Goal: Transaction & Acquisition: Purchase product/service

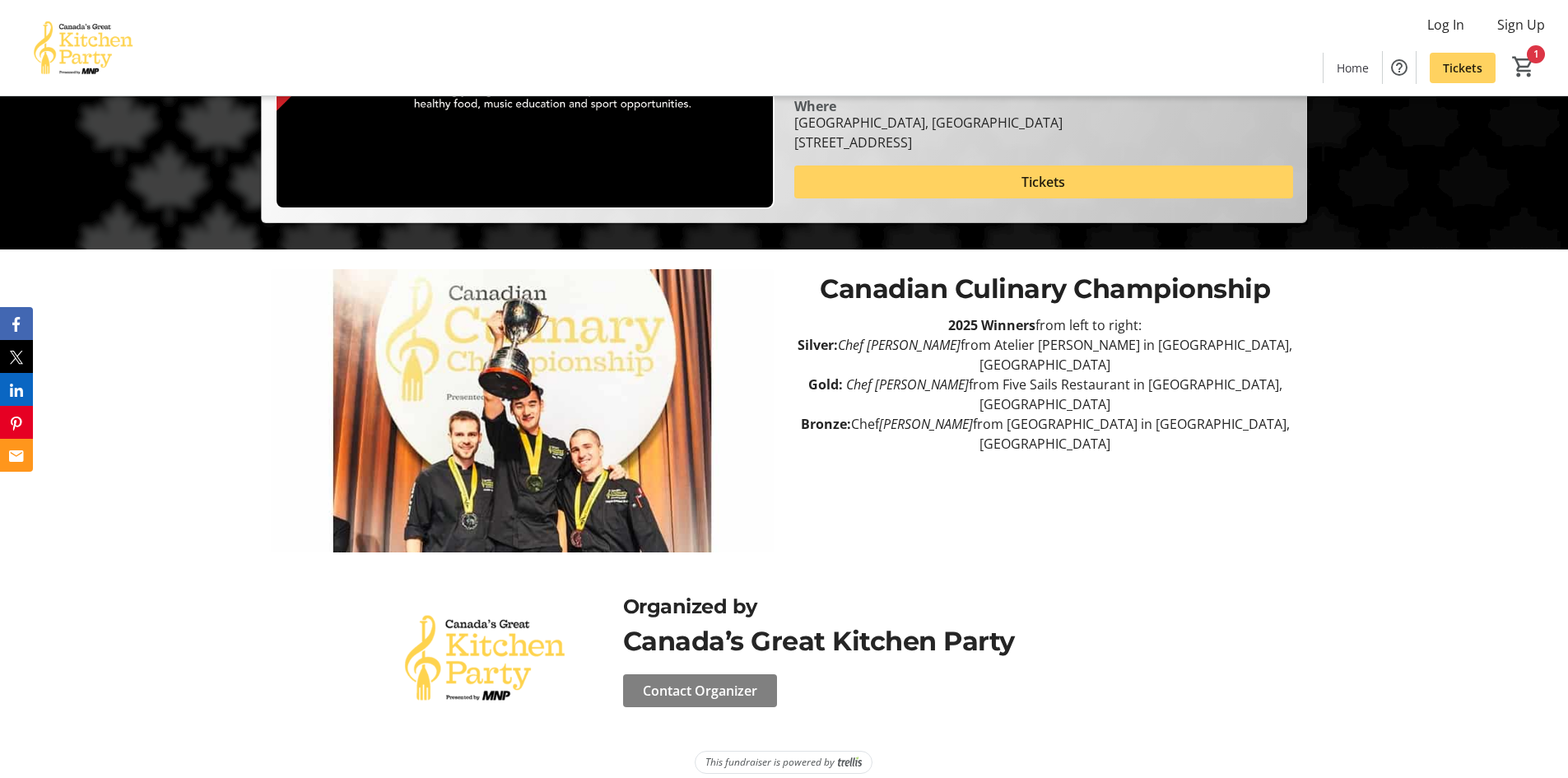
scroll to position [532, 0]
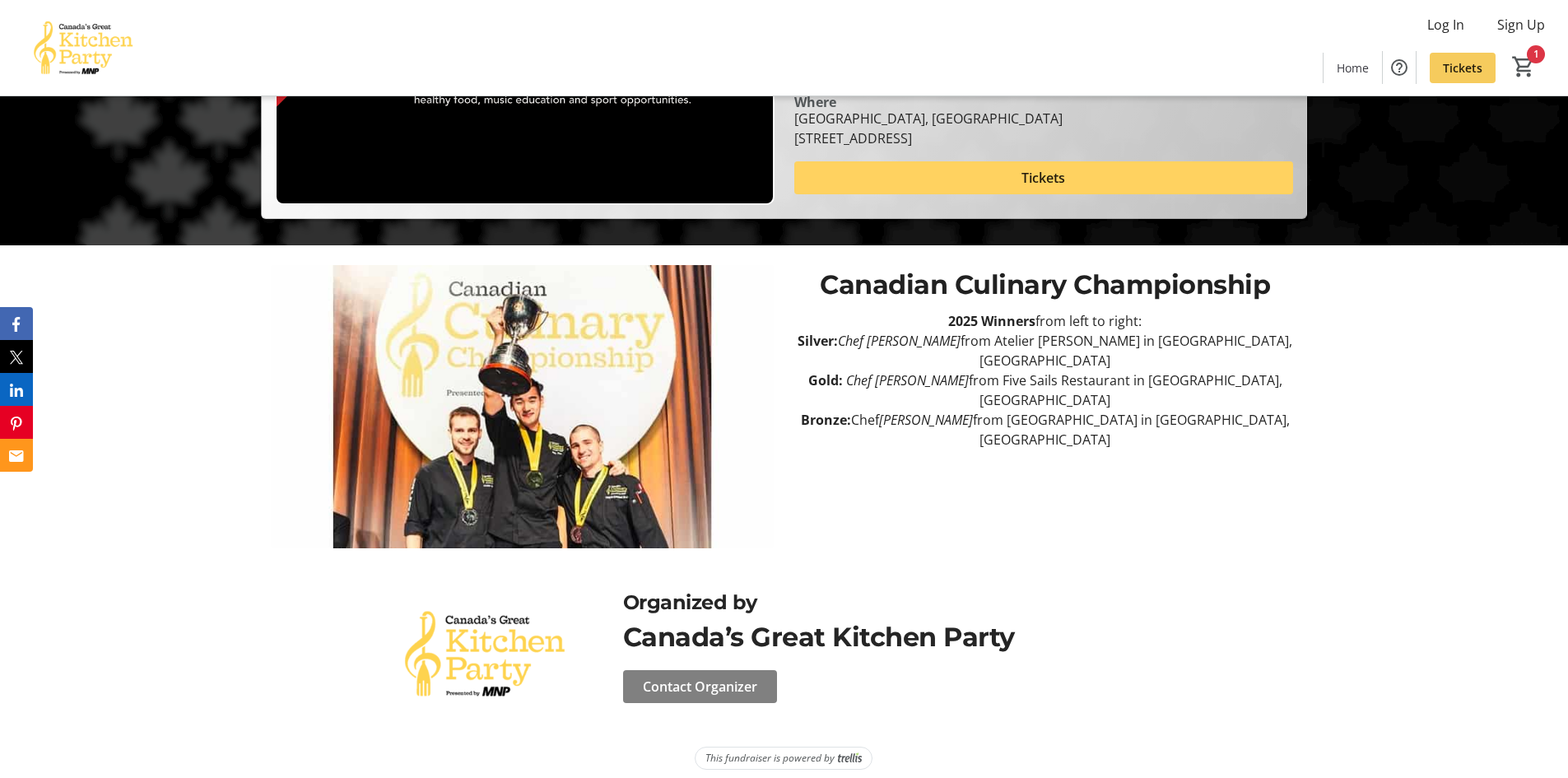
click at [1470, 63] on span "Tickets" at bounding box center [1463, 68] width 40 height 17
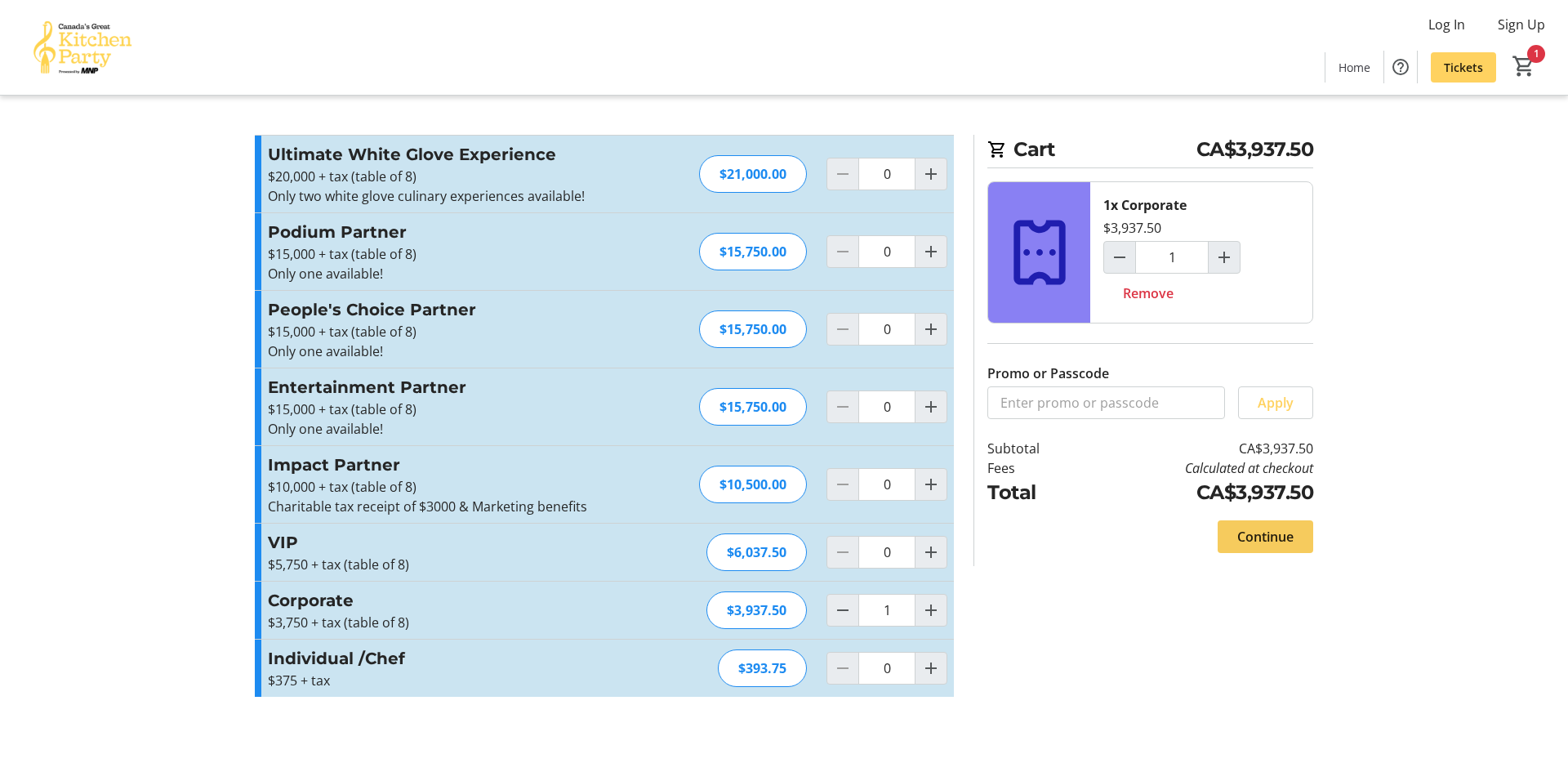
click at [1260, 535] on span "Continue" at bounding box center [1265, 536] width 56 height 20
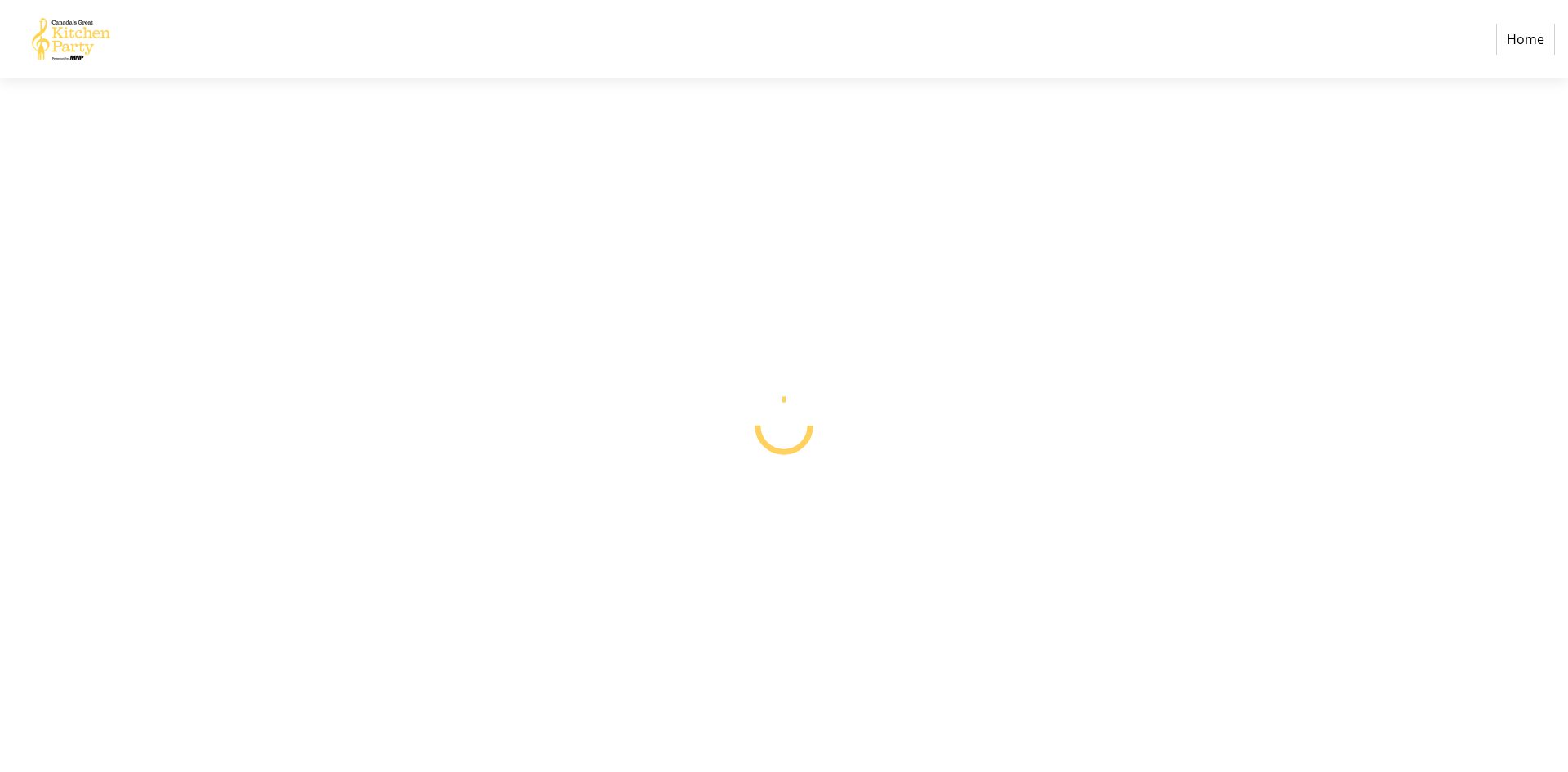
select select "CA"
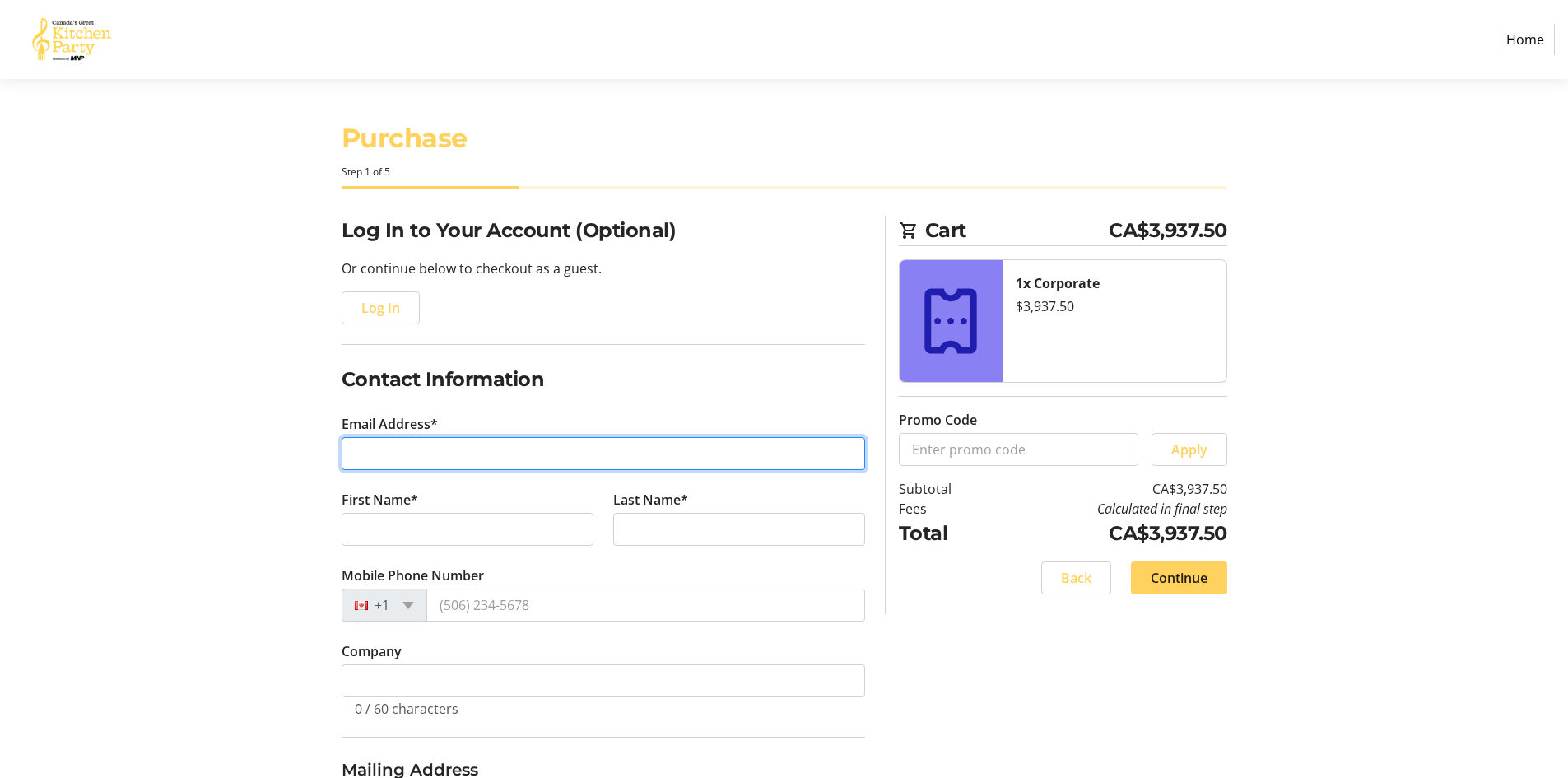
click at [446, 448] on input "Email Address*" at bounding box center [602, 453] width 523 height 33
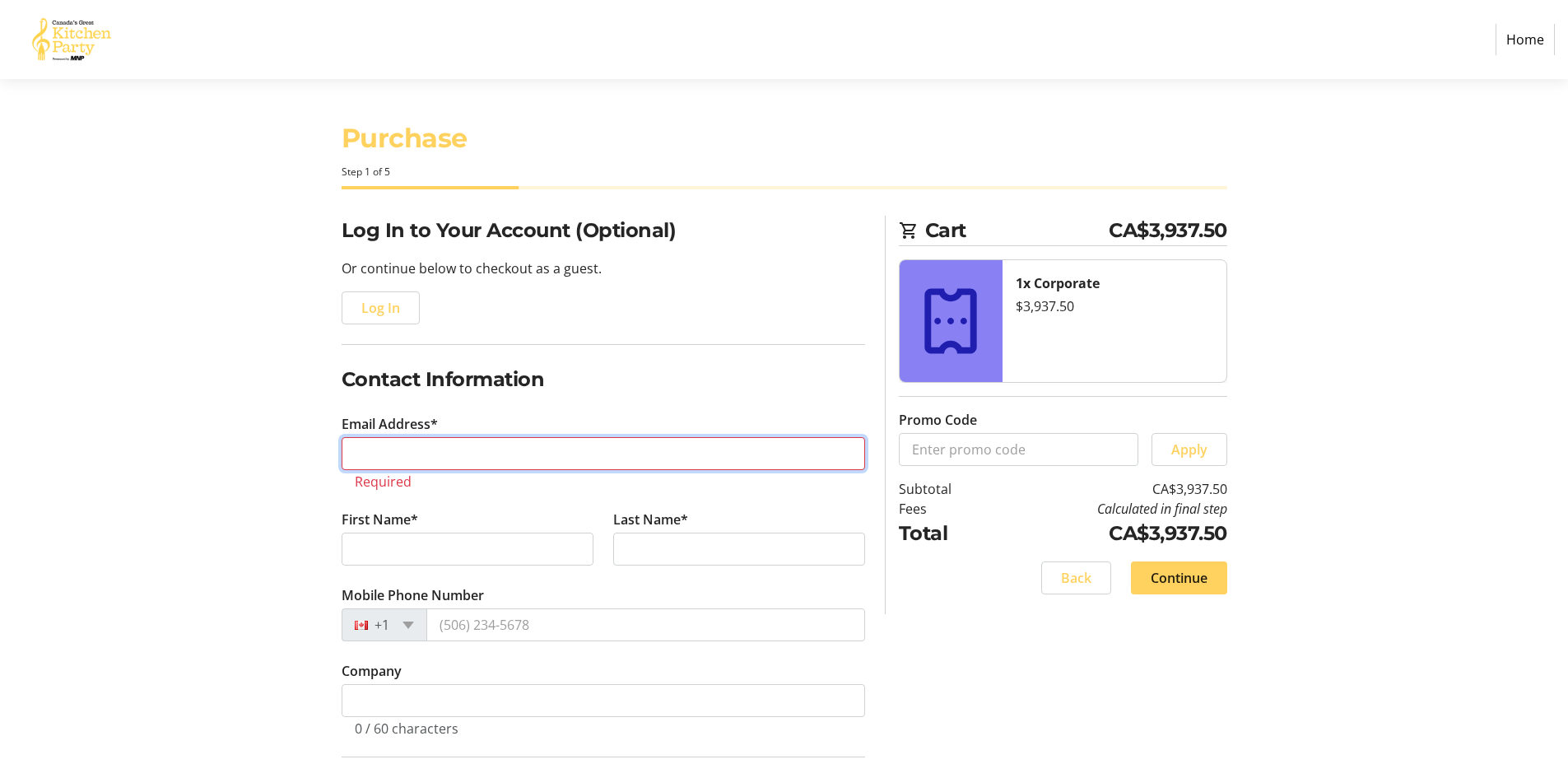
click at [378, 462] on input "Email Address*" at bounding box center [602, 453] width 523 height 33
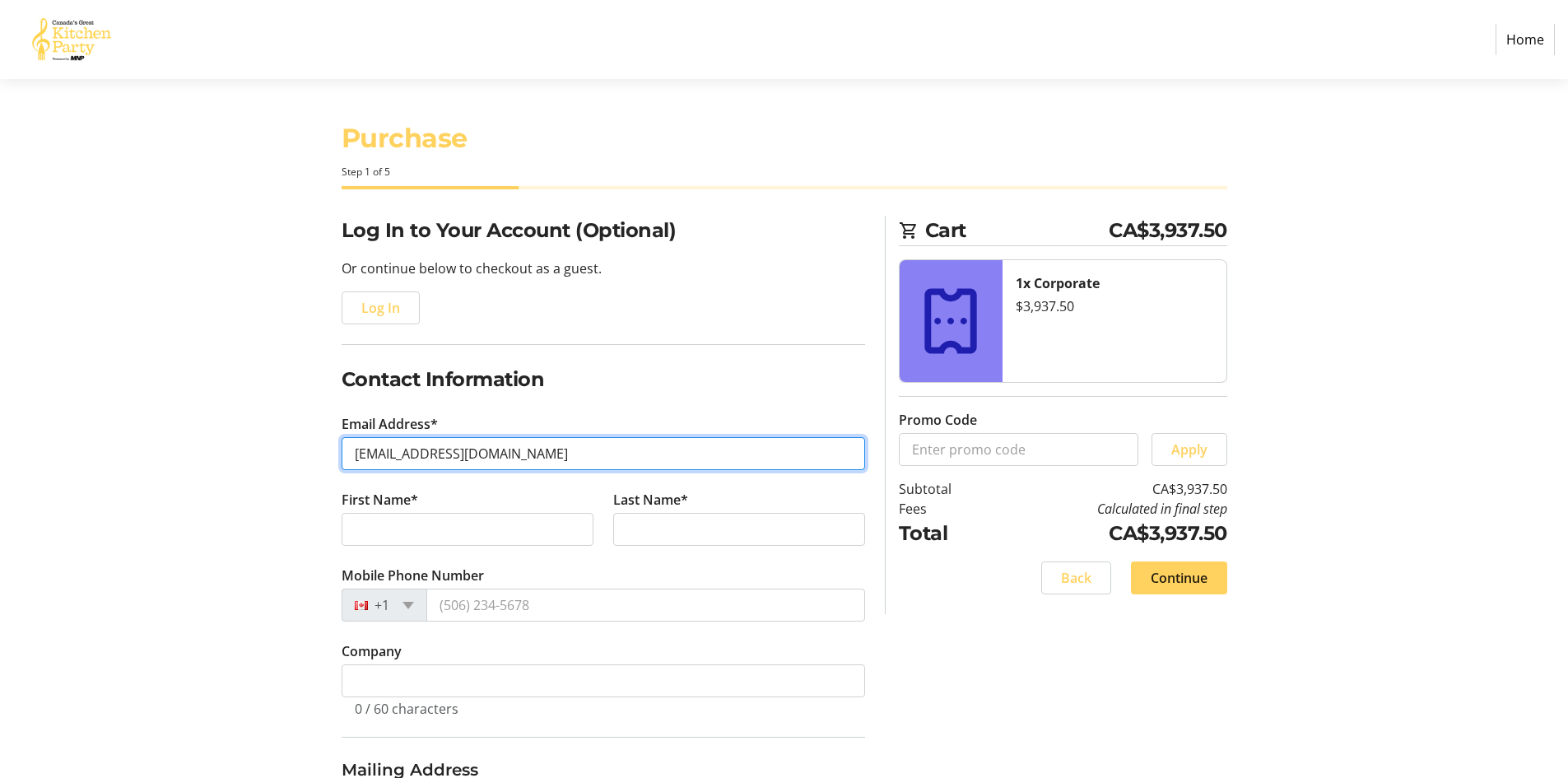
type input "[EMAIL_ADDRESS][DOMAIN_NAME]"
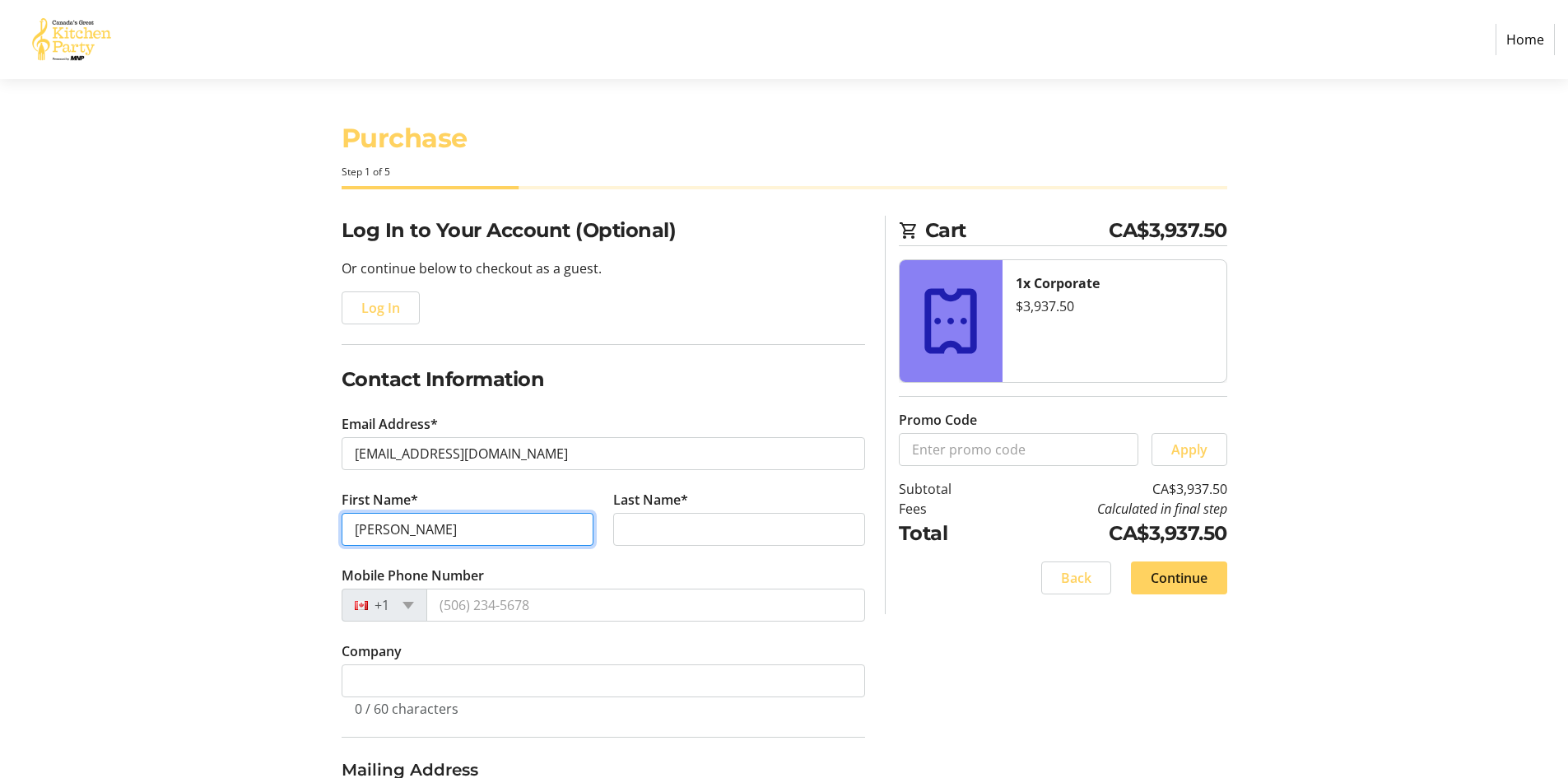
type input "[PERSON_NAME]"
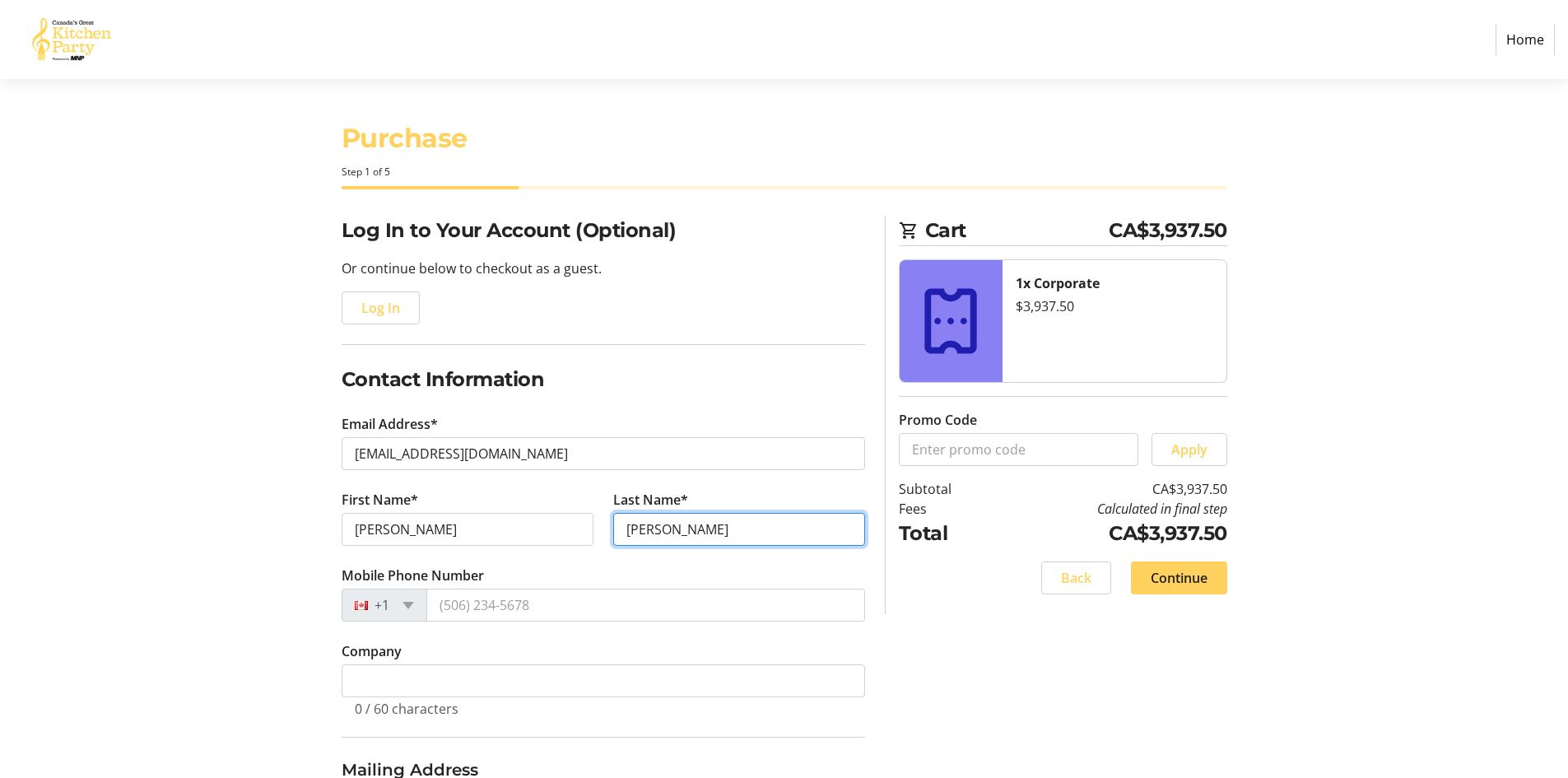
type input "[PERSON_NAME]"
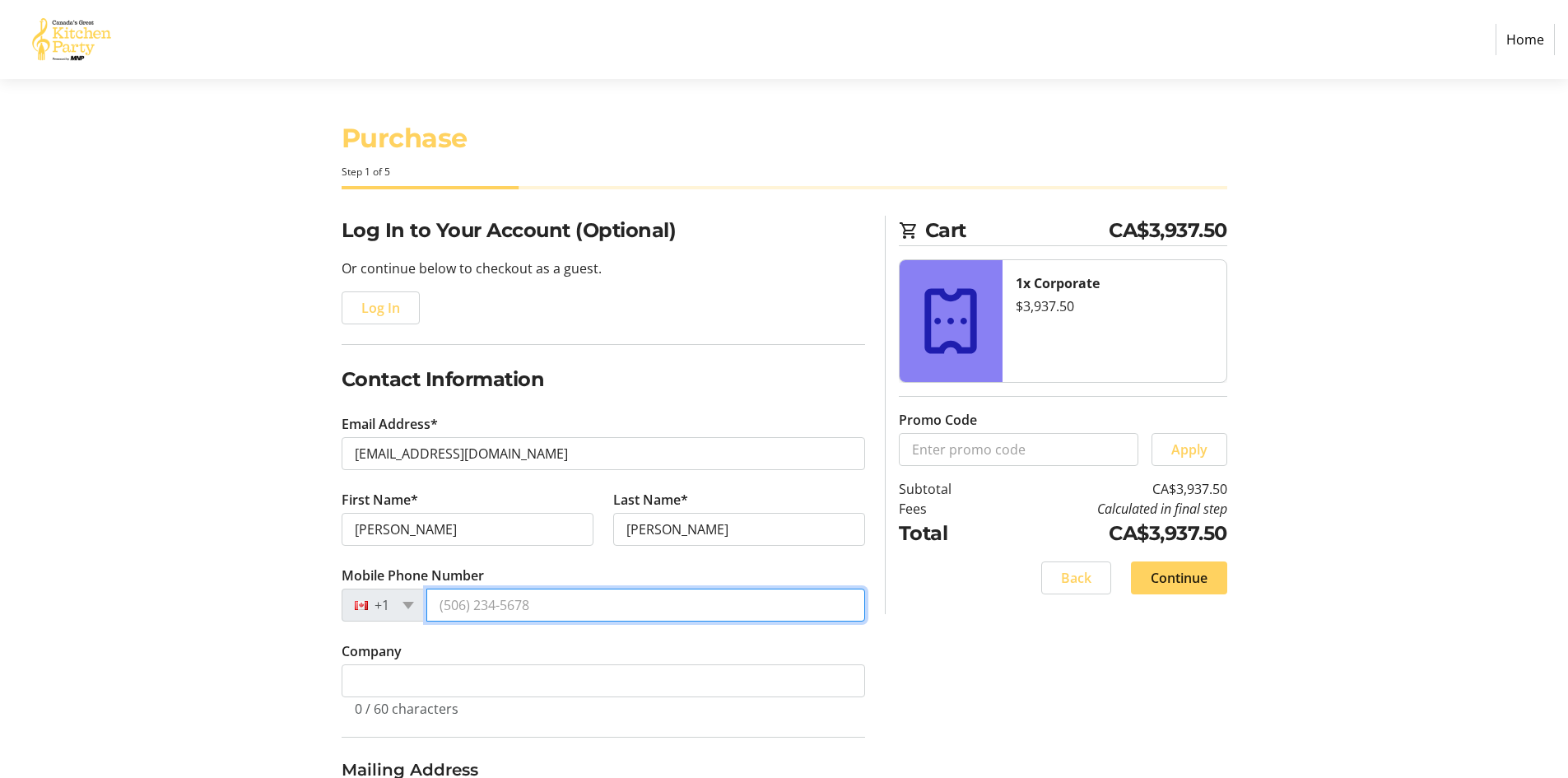
drag, startPoint x: 454, startPoint y: 608, endPoint x: 500, endPoint y: 593, distance: 48.4
click at [454, 608] on input "Mobile Phone Number" at bounding box center [645, 605] width 438 height 33
type input "[PHONE_NUMBER]"
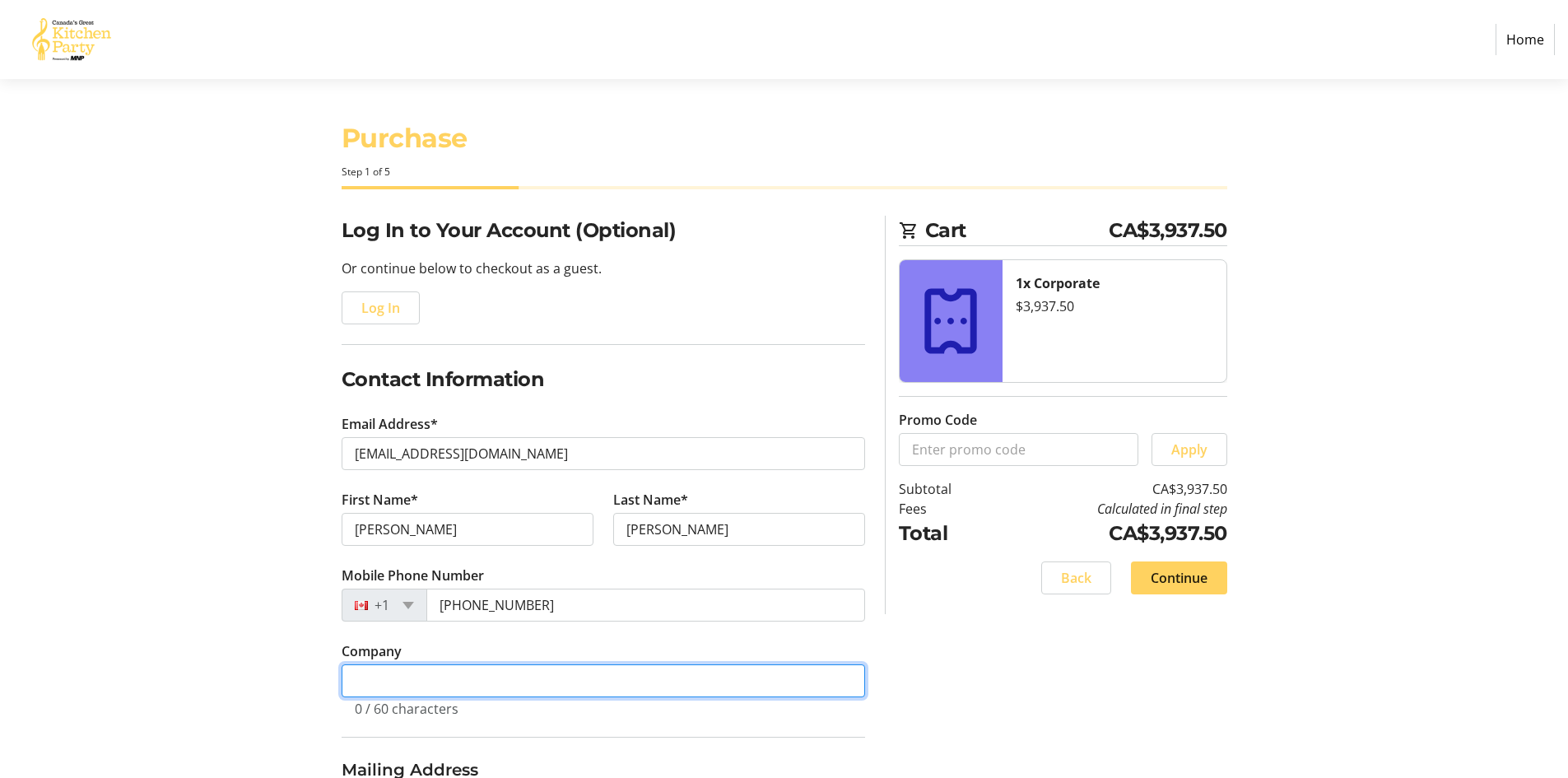
click at [438, 678] on input "Company" at bounding box center [602, 681] width 523 height 33
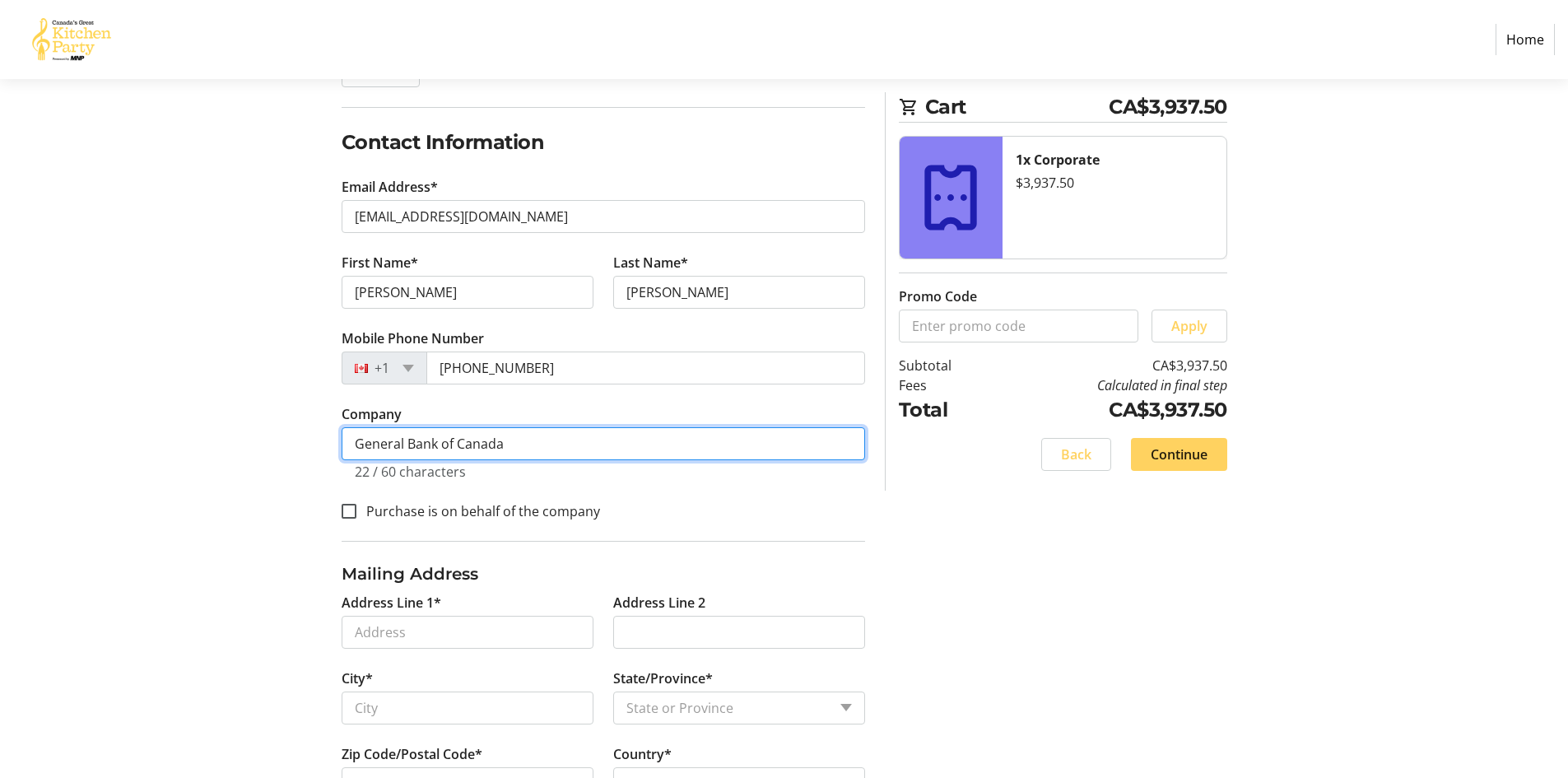
scroll to position [305, 0]
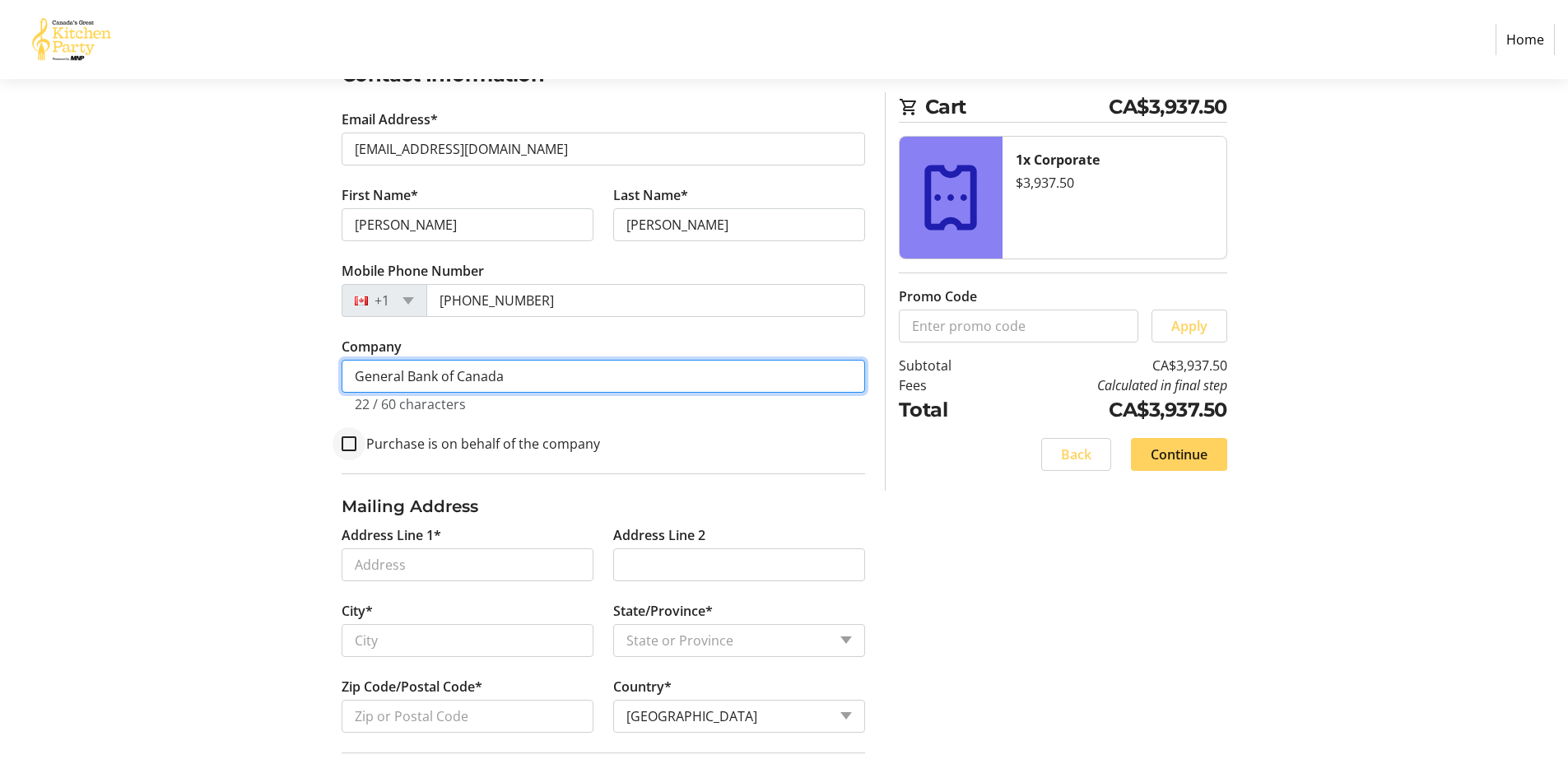
type input "General Bank of Canada"
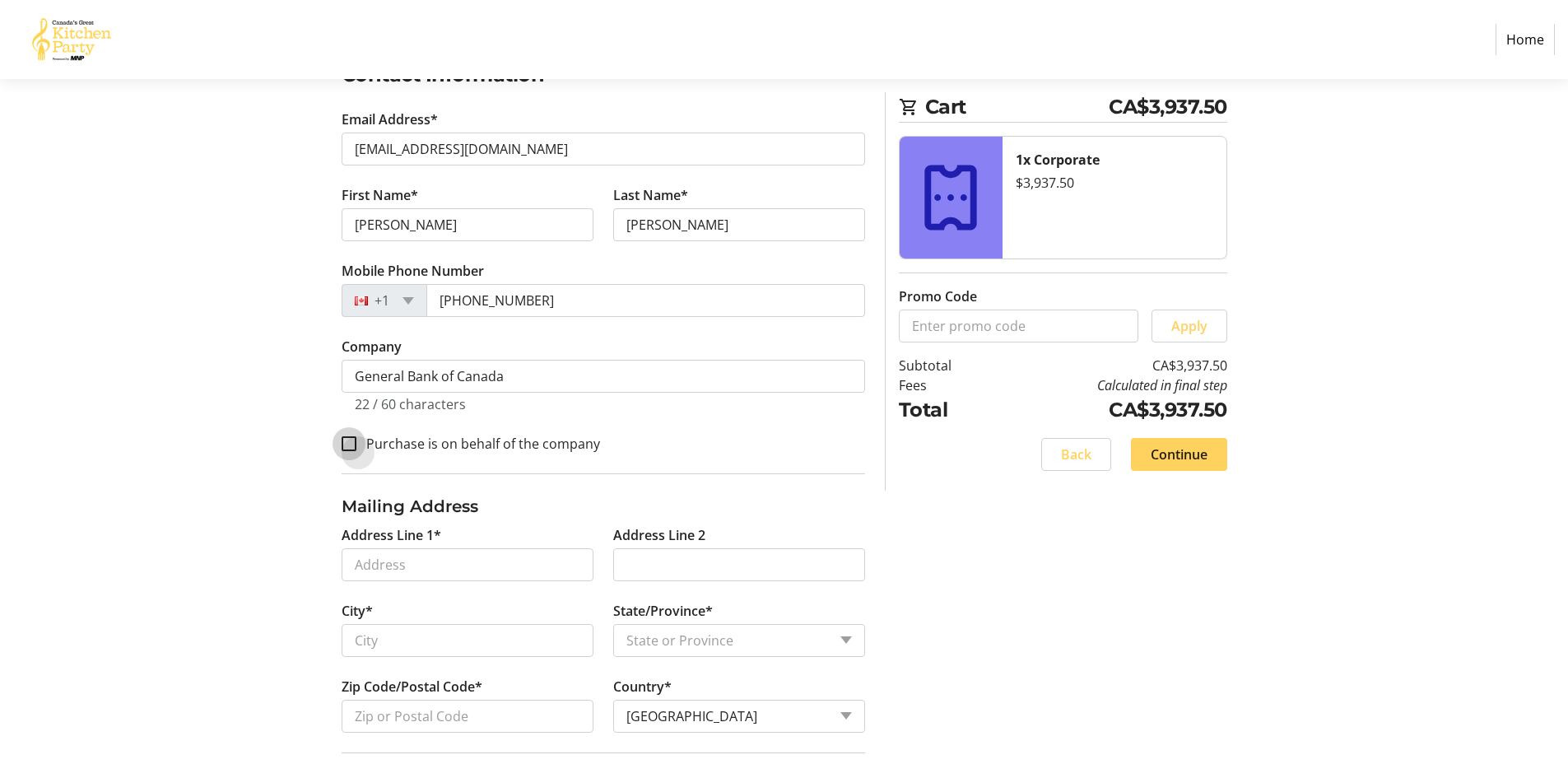
click at [344, 440] on input "Purchase is on behalf of the company" at bounding box center [349, 443] width 15 height 15
checkbox input "true"
click at [389, 569] on input "Address Line 1*" at bounding box center [467, 565] width 252 height 33
type input "[STREET_ADDRESS]"
type input "[GEOGRAPHIC_DATA]"
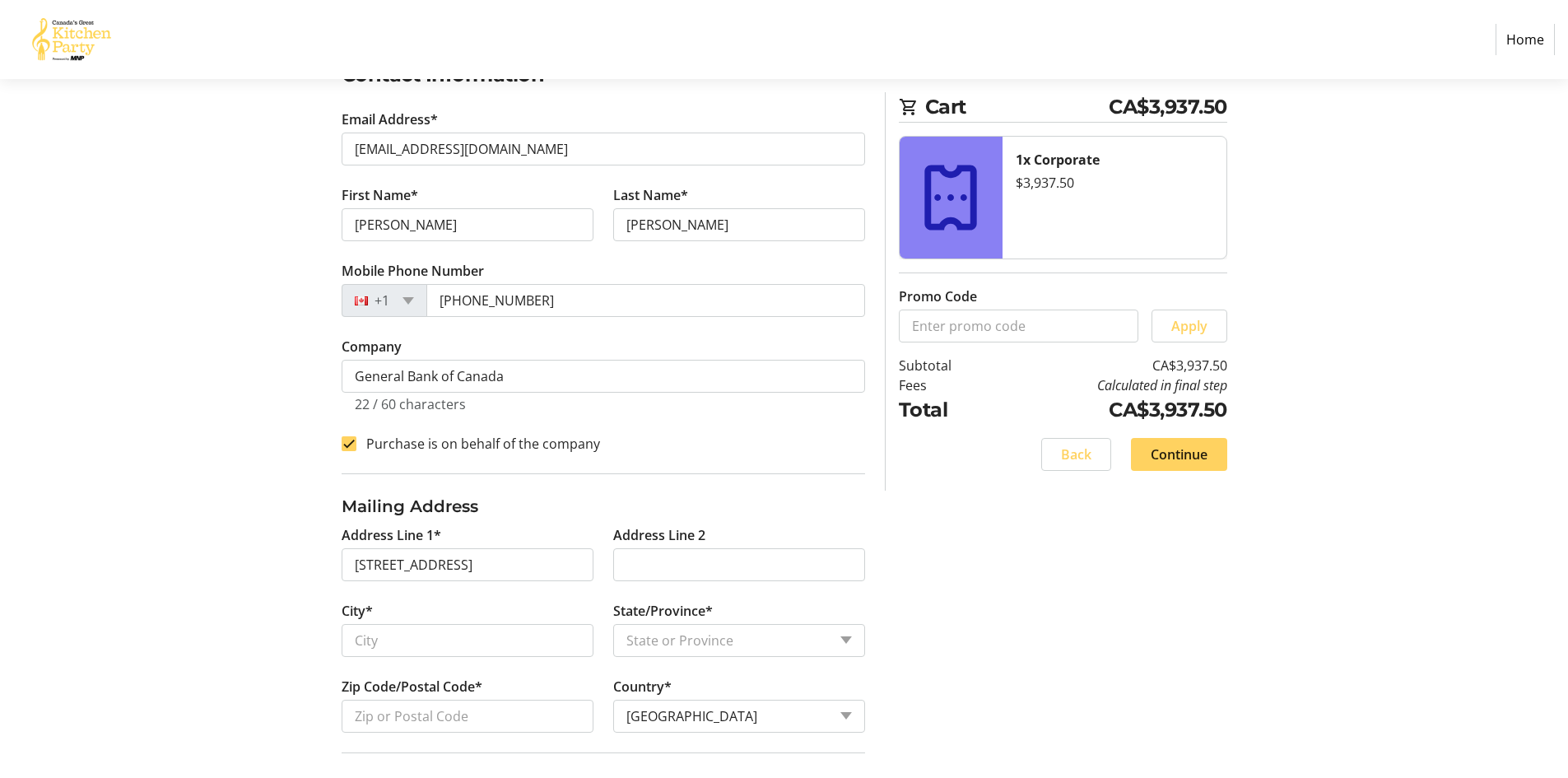
select select "AB"
type input "T5K 0J7"
click at [357, 563] on input "[STREET_ADDRESS]" at bounding box center [467, 565] width 252 height 33
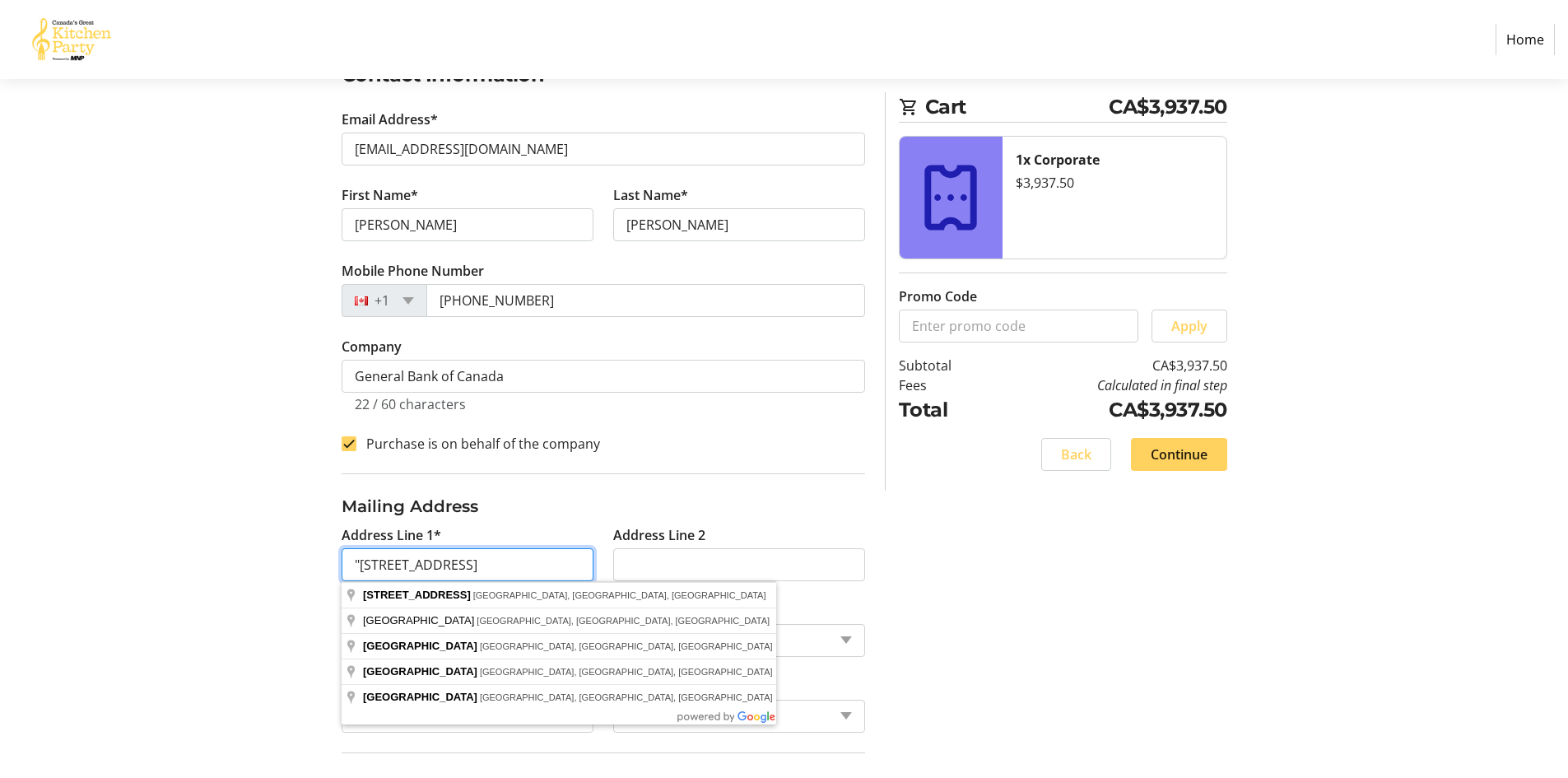
type input "[STREET_ADDRESS]"
drag, startPoint x: 543, startPoint y: 565, endPoint x: 316, endPoint y: 555, distance: 227.2
click at [316, 555] on div "Log In to Your Account (Optional) Or continue below to checkout as a guest. Log…" at bounding box center [784, 686] width 1086 height 1550
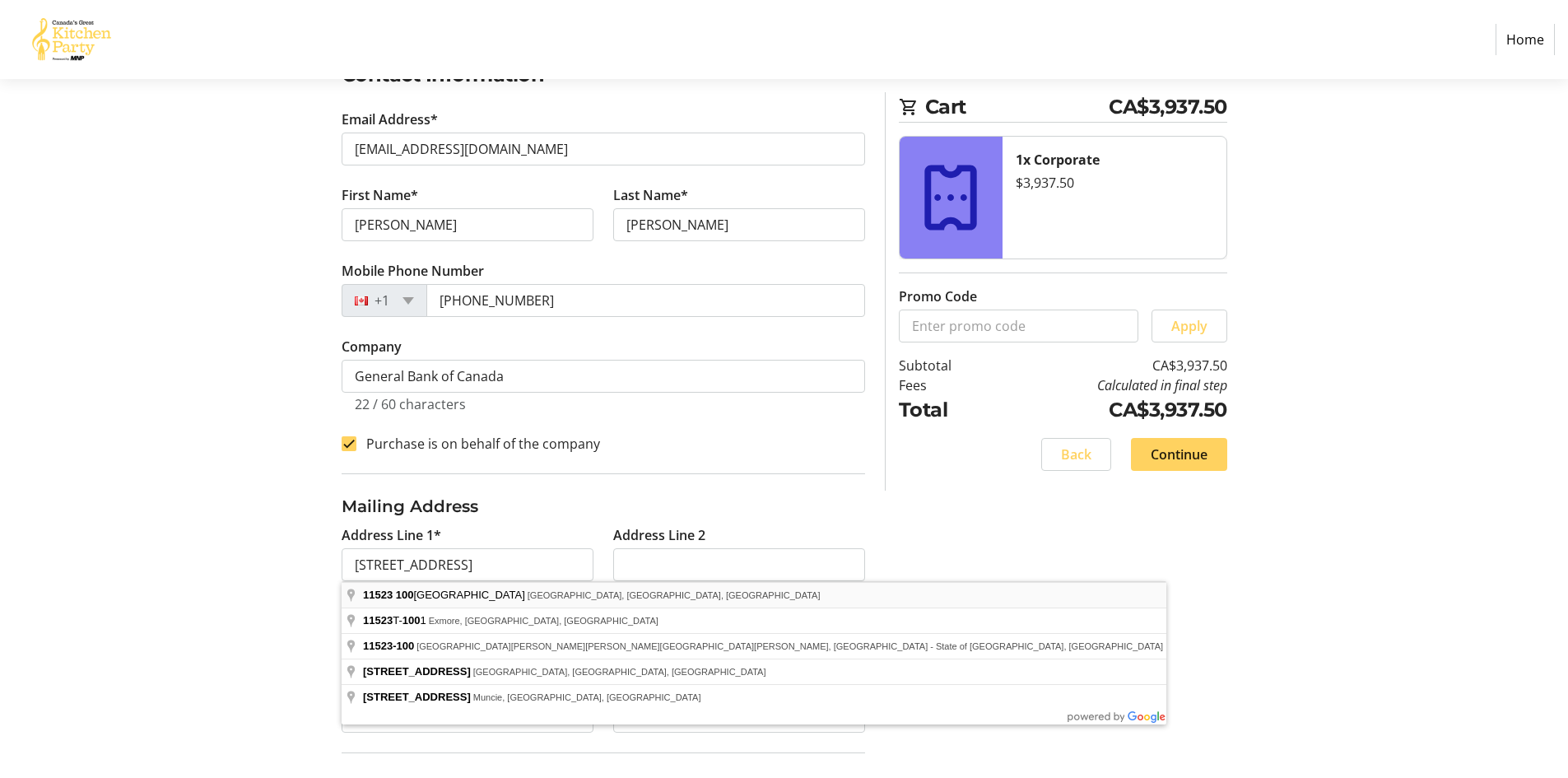
type input "[STREET_ADDRESS]"
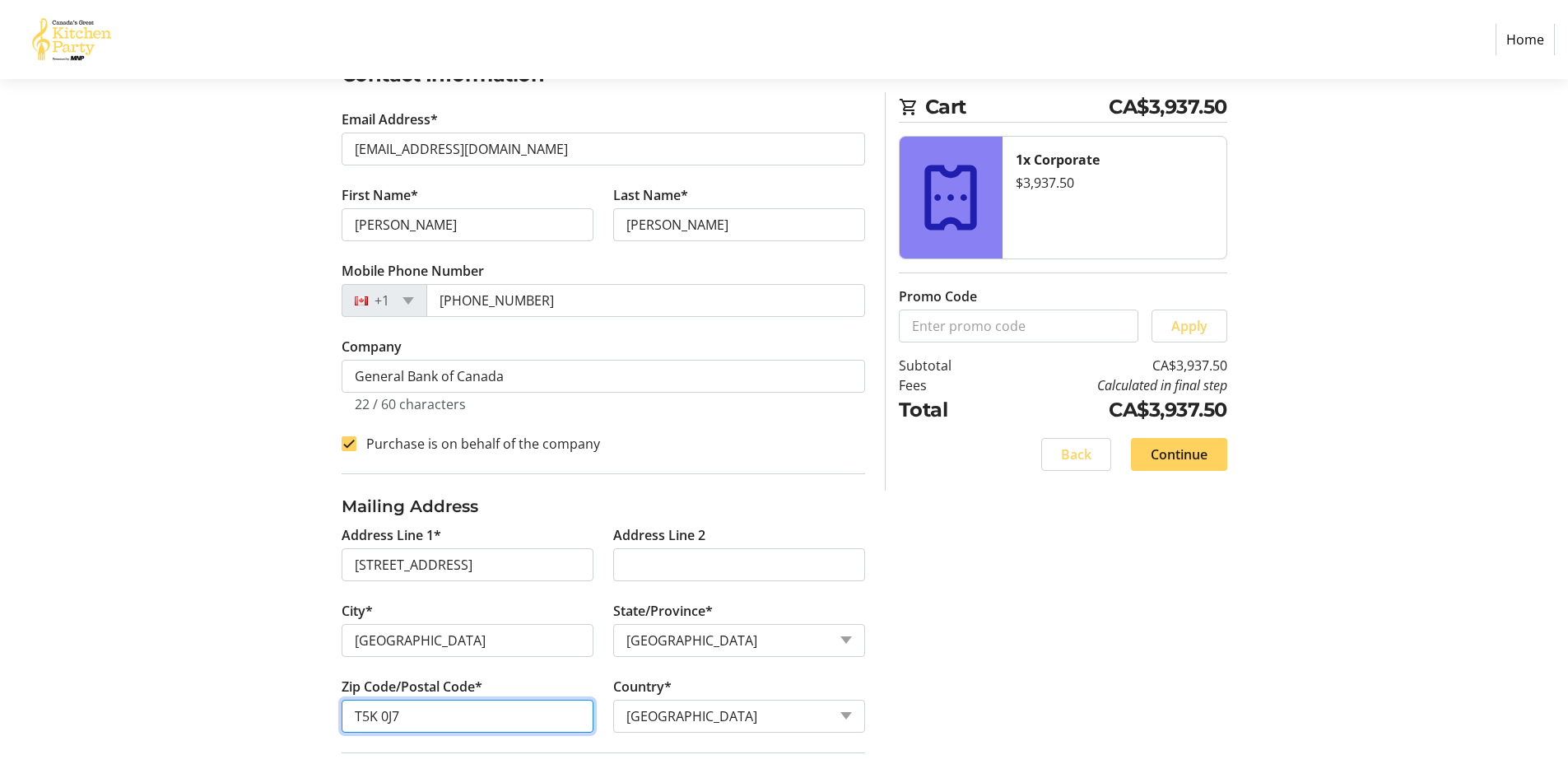
click at [447, 720] on input "T5K 0J7" at bounding box center [467, 716] width 252 height 33
type input "T5K 0J8"
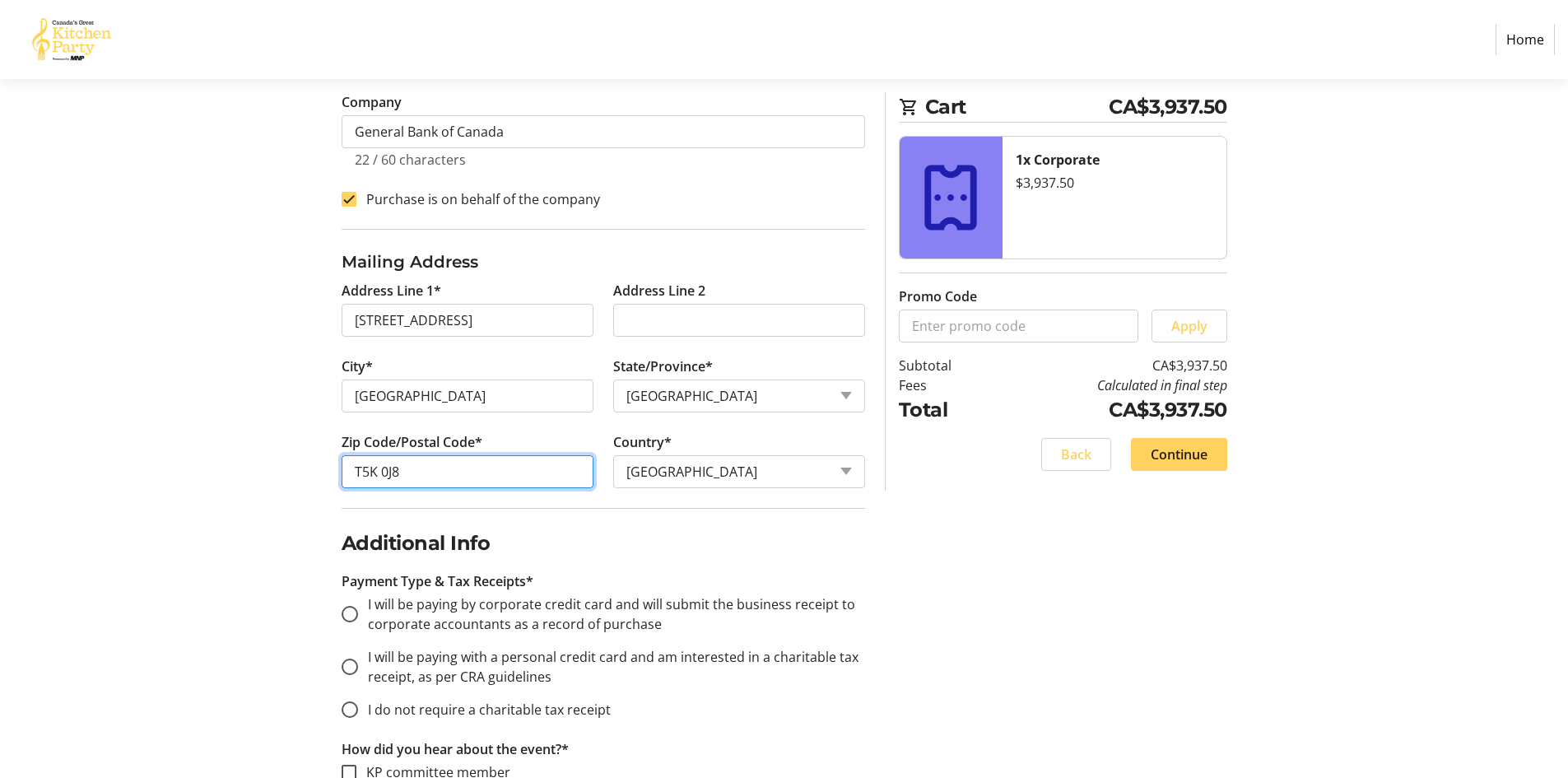
scroll to position [602, 0]
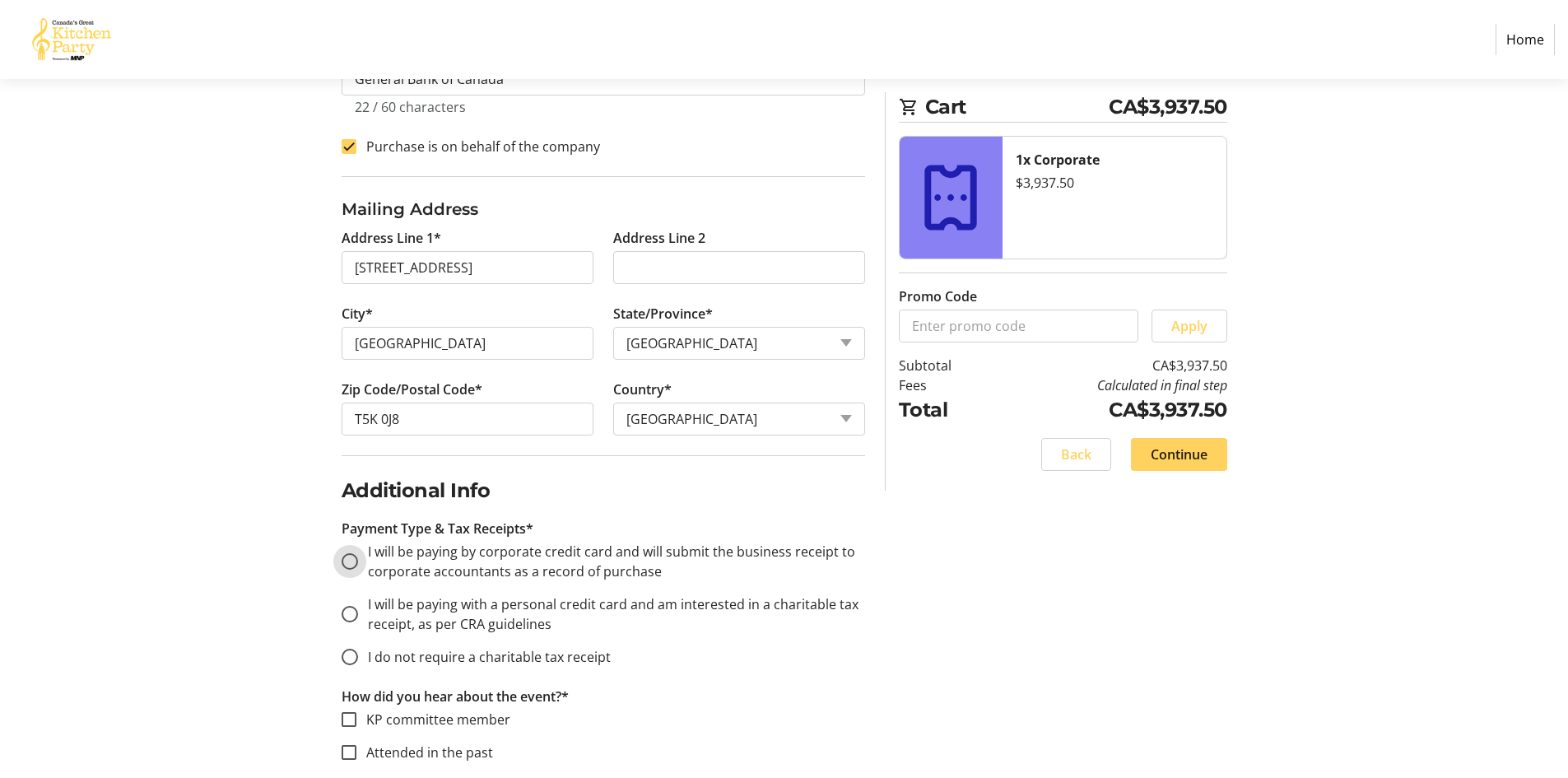
click at [352, 562] on input "I will be paying by corporate credit card and will submit the business receipt …" at bounding box center [349, 561] width 16 height 16
radio input "true"
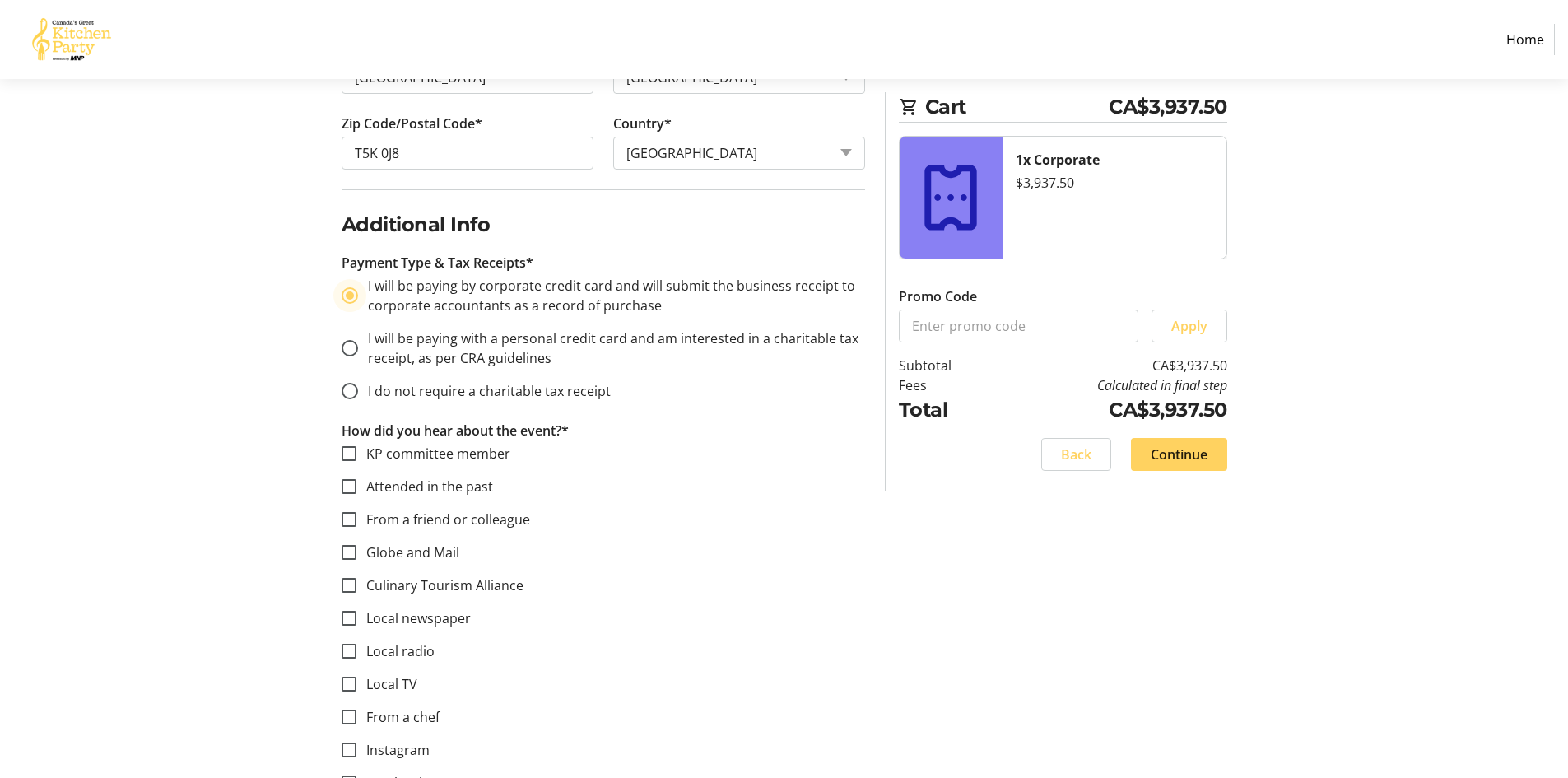
scroll to position [981, 0]
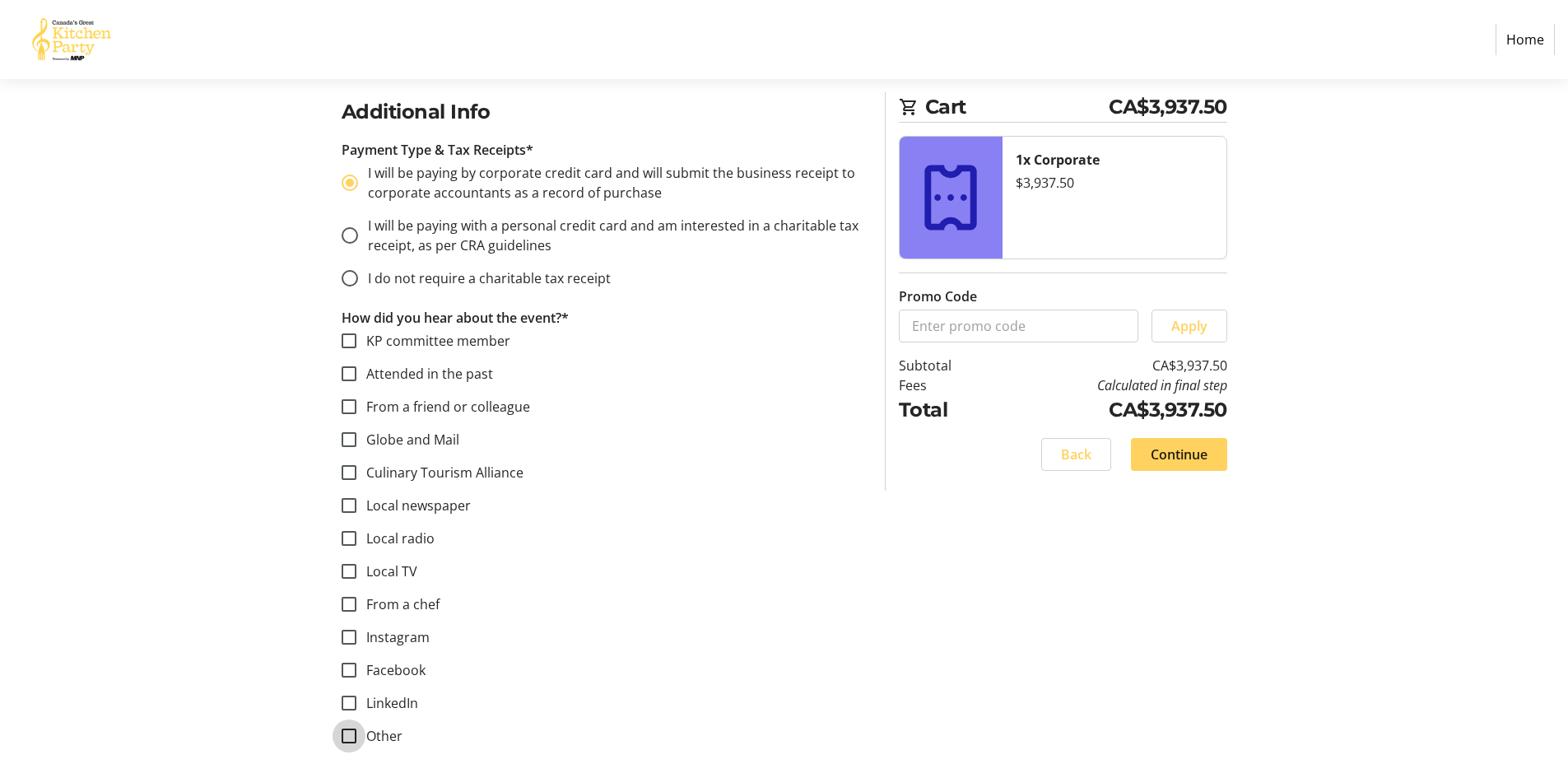
click at [348, 736] on input "Other" at bounding box center [349, 736] width 15 height 15
checkbox input "true"
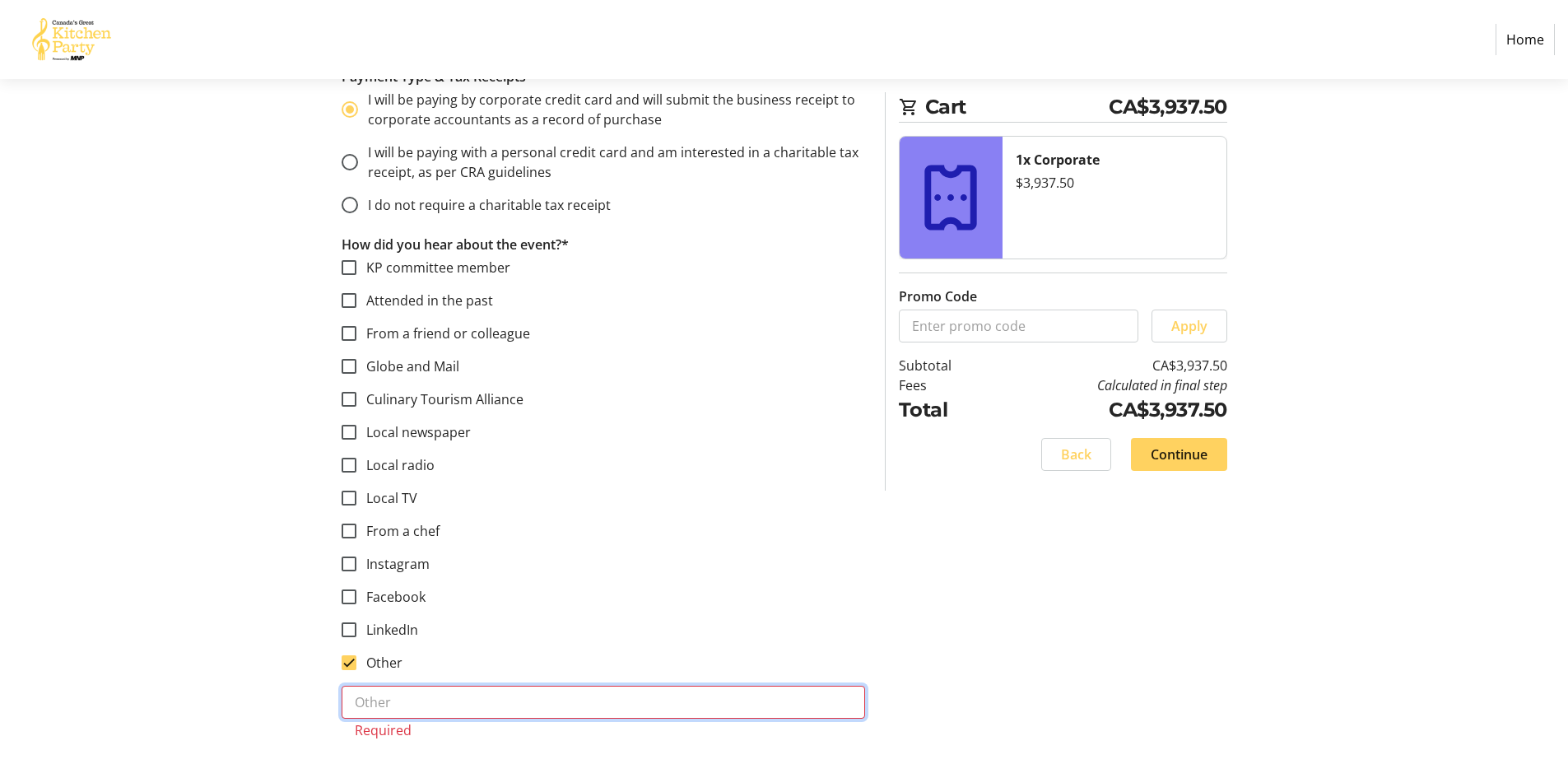
click at [484, 695] on input "text" at bounding box center [602, 702] width 523 height 33
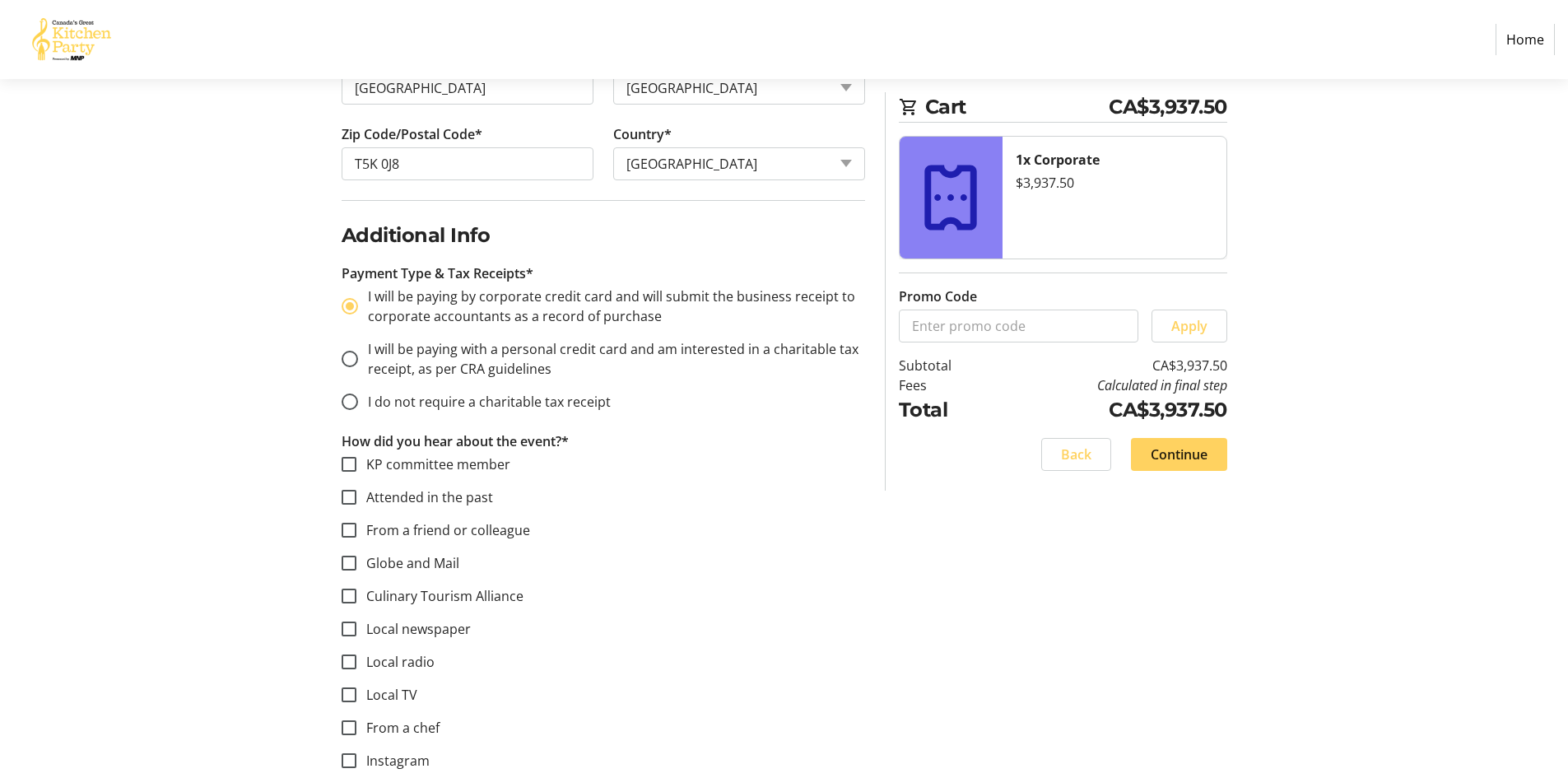
scroll to position [871, 0]
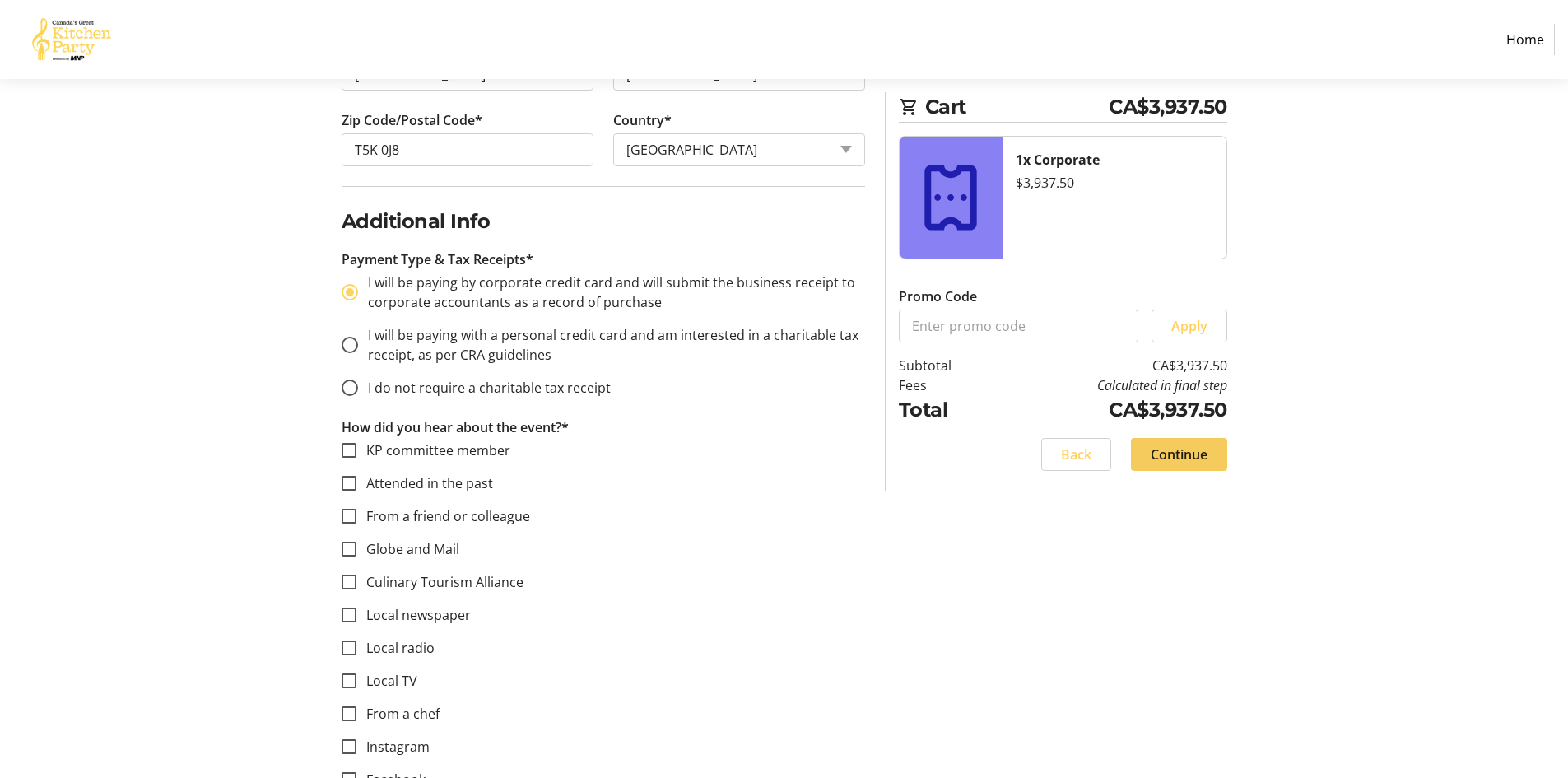
type input "E-mail"
click at [1191, 446] on span "Continue" at bounding box center [1178, 454] width 57 height 20
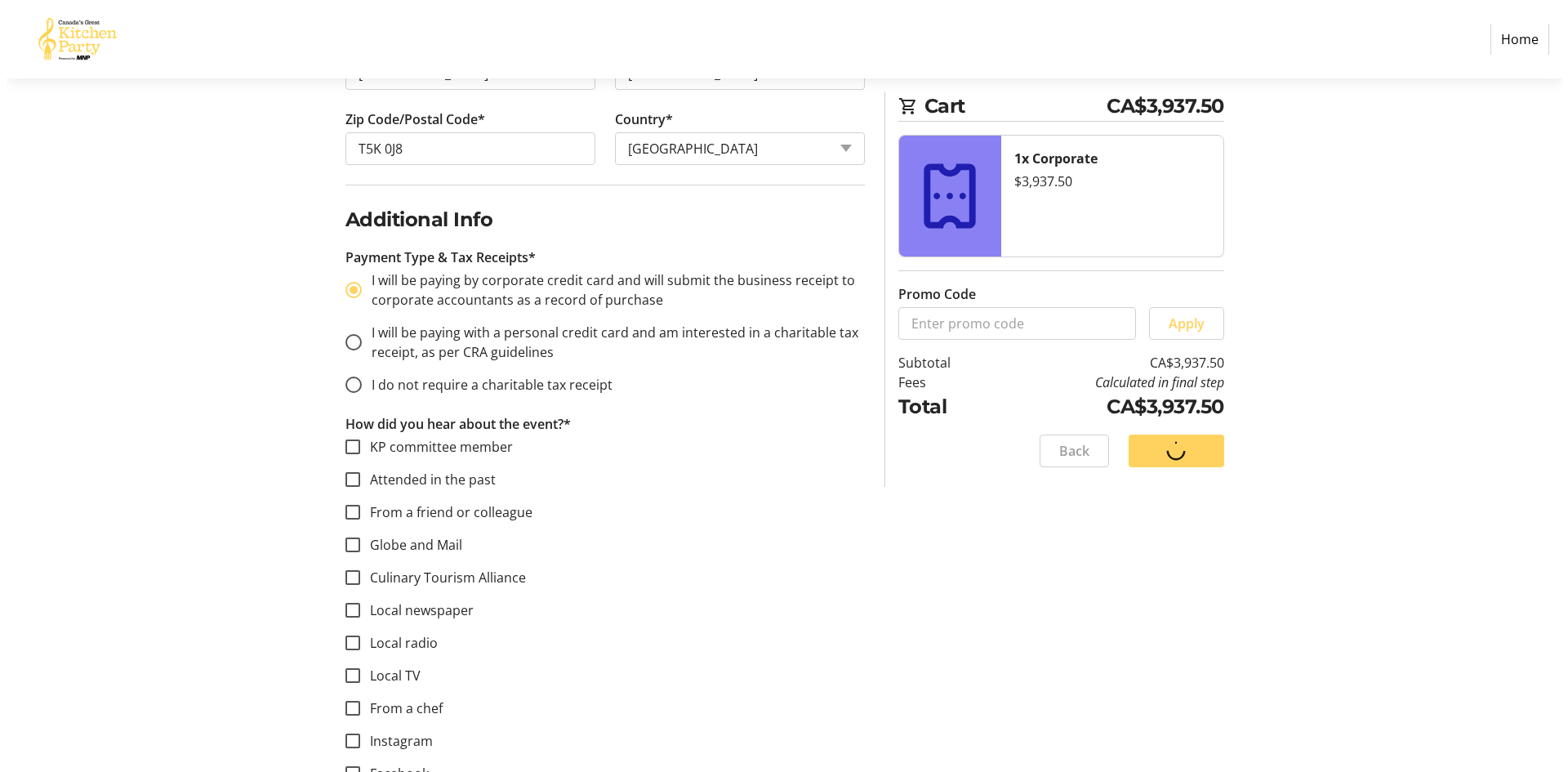
scroll to position [0, 0]
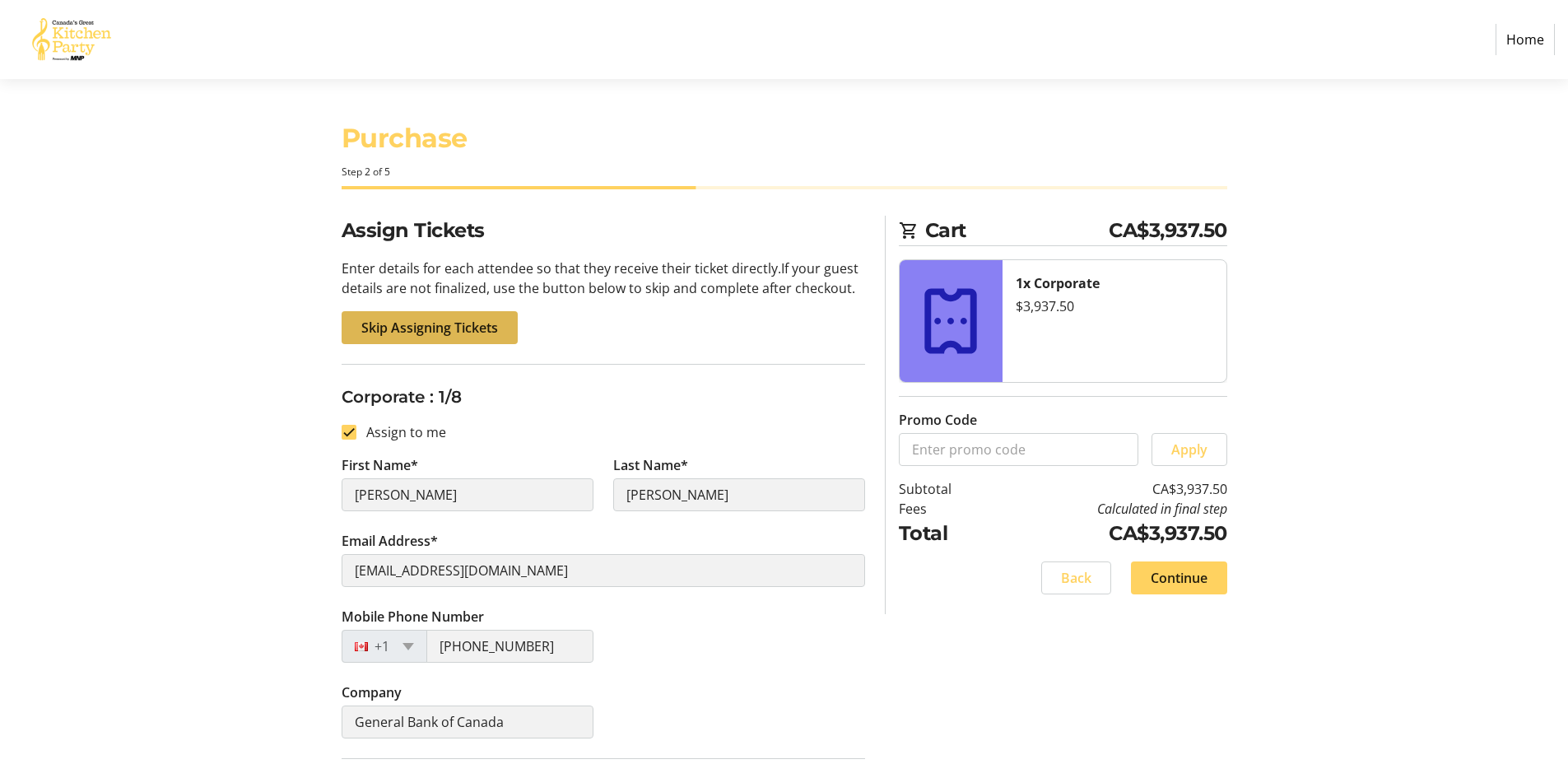
click at [483, 331] on span "Skip Assigning Tickets" at bounding box center [429, 328] width 137 height 20
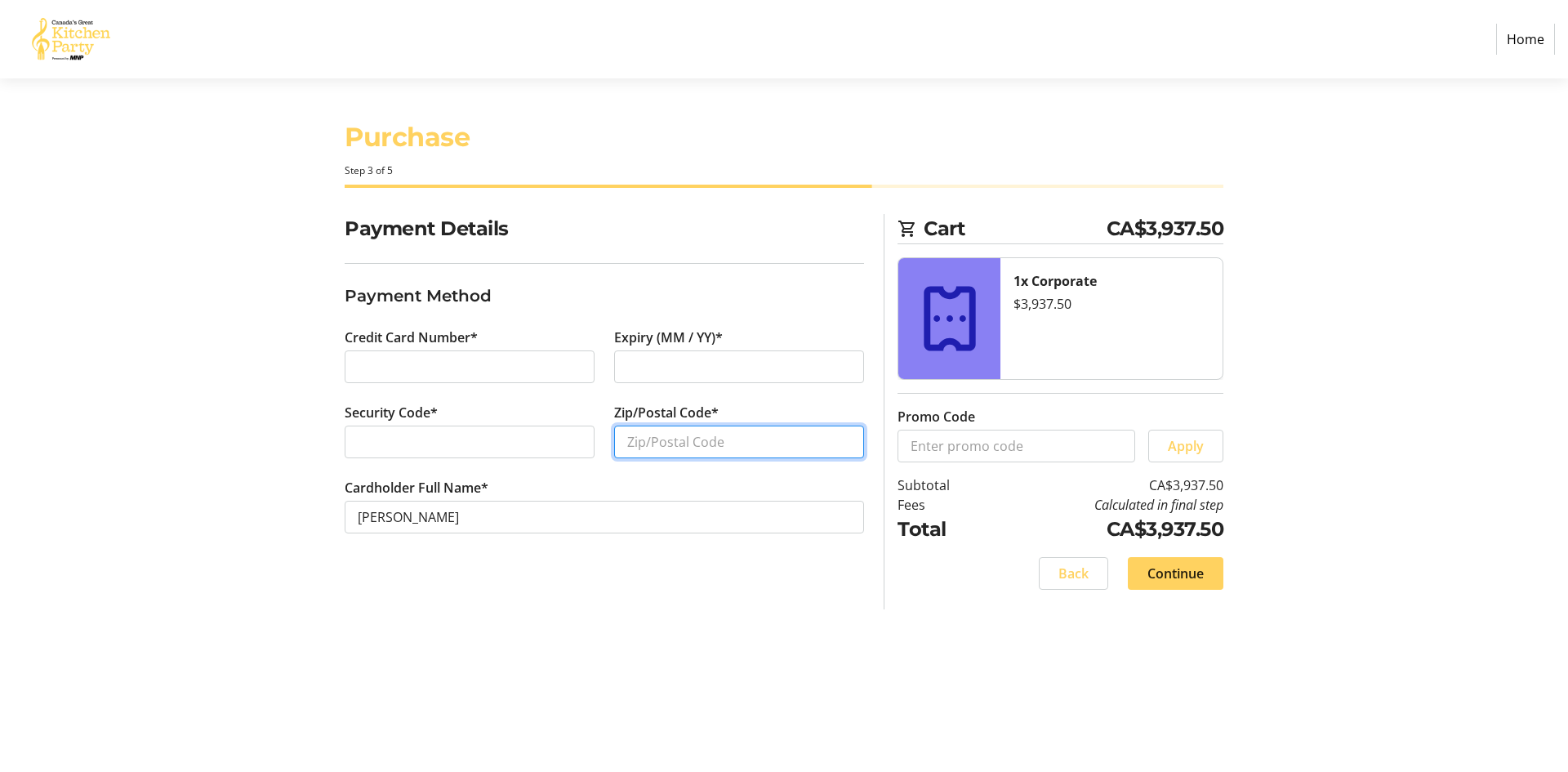
click at [628, 447] on input "Zip/Postal Code*" at bounding box center [739, 442] width 250 height 33
type input "T5K 0J8"
click at [1186, 572] on span "Continue" at bounding box center [1175, 573] width 56 height 20
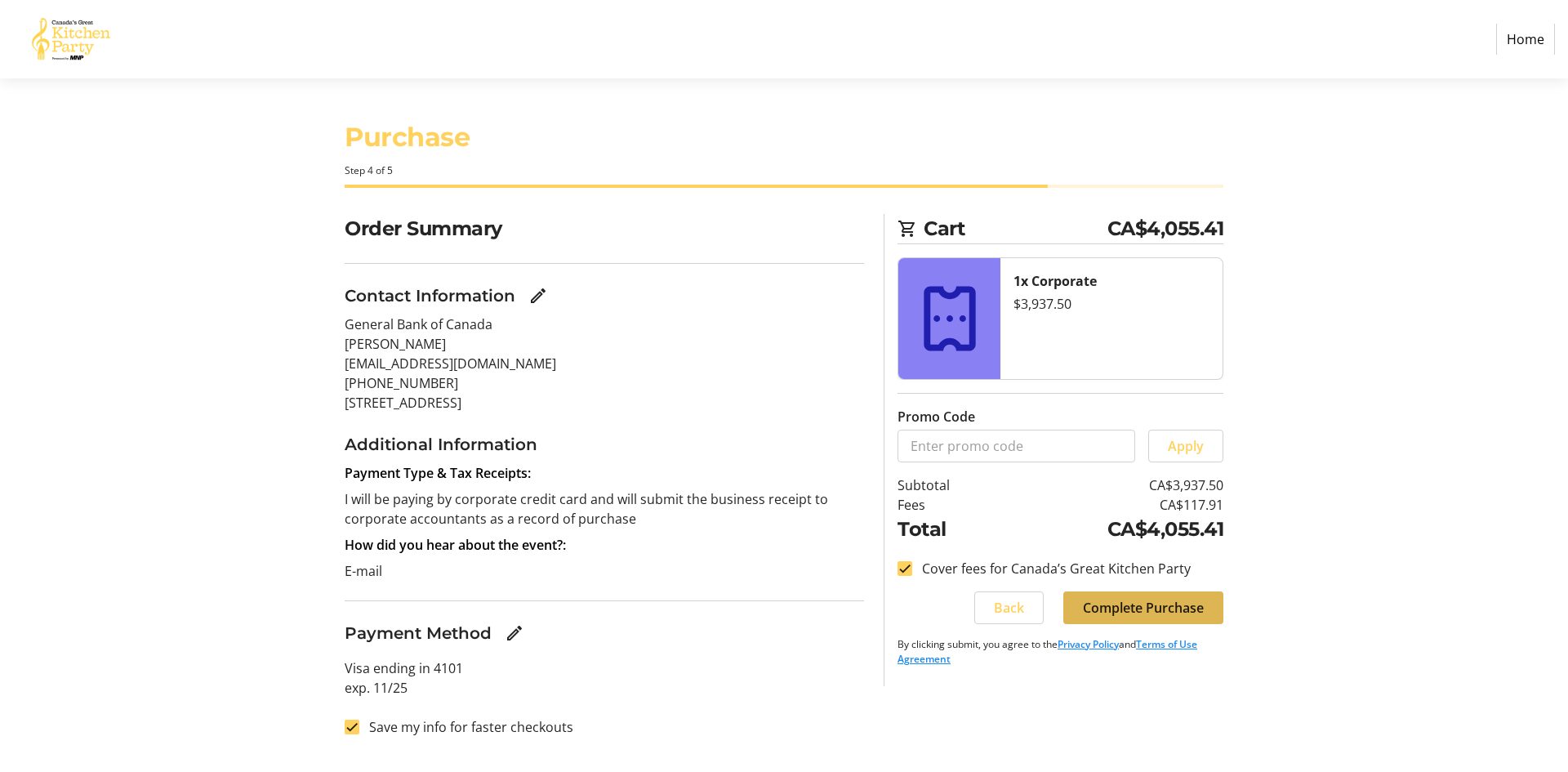
click at [1148, 605] on span "Complete Purchase" at bounding box center [1143, 608] width 121 height 20
